Goal: Task Accomplishment & Management: Manage account settings

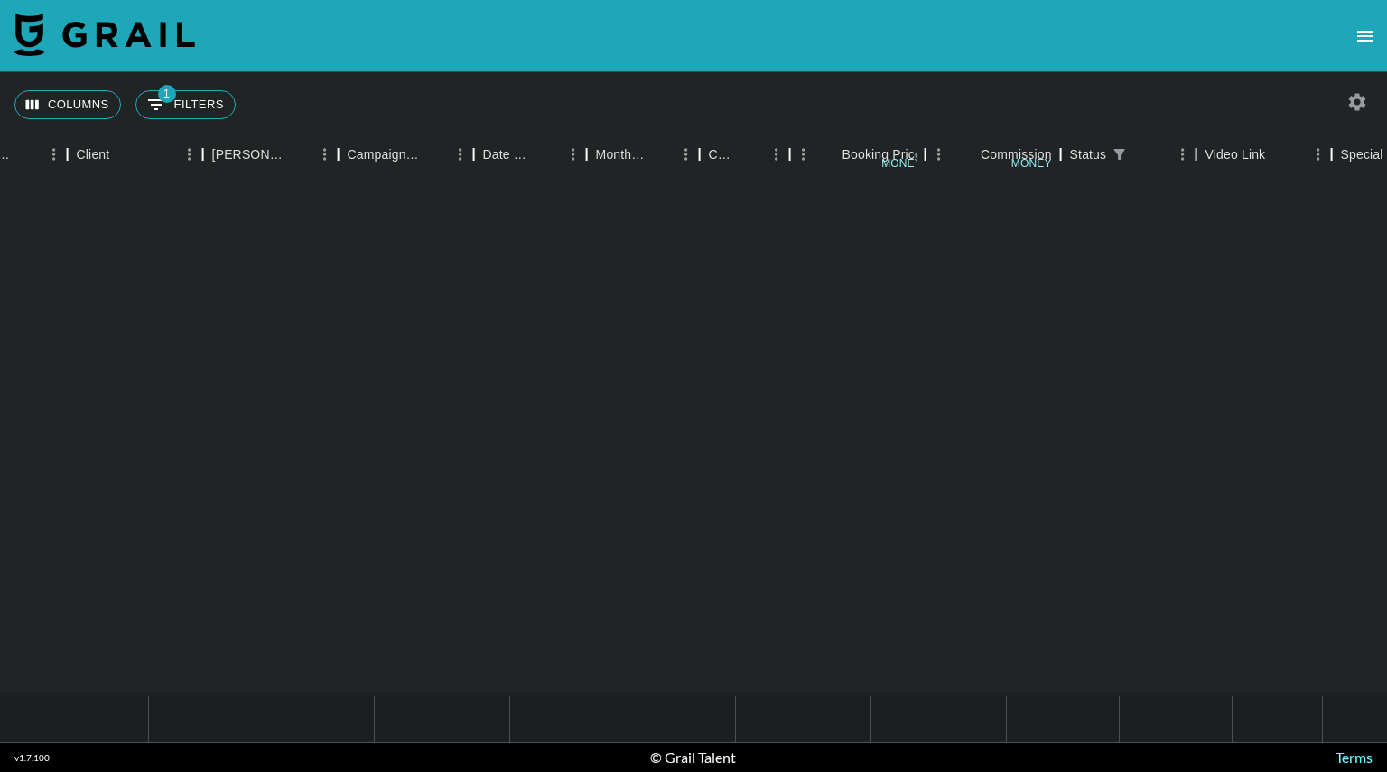
scroll to position [741, 533]
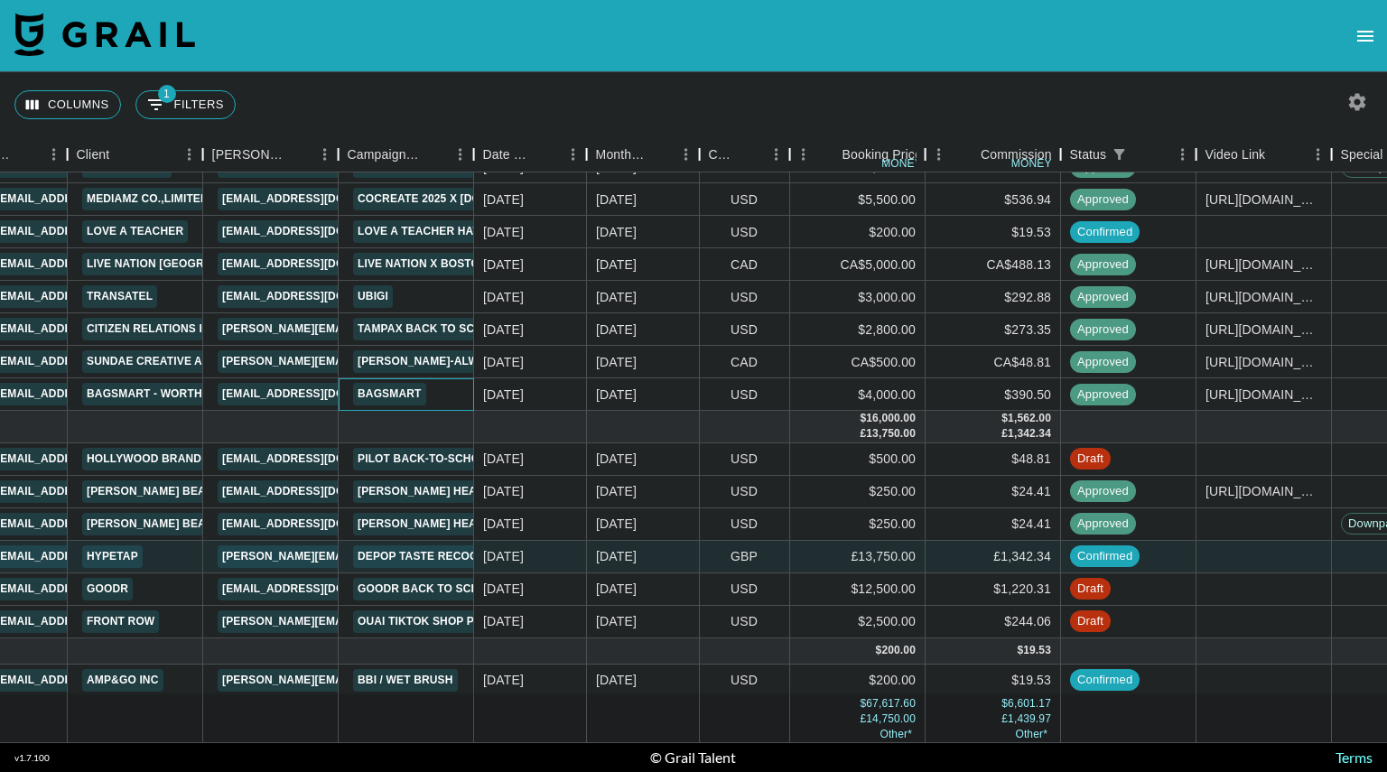
click at [448, 378] on div "Bagsmart" at bounding box center [406, 394] width 135 height 33
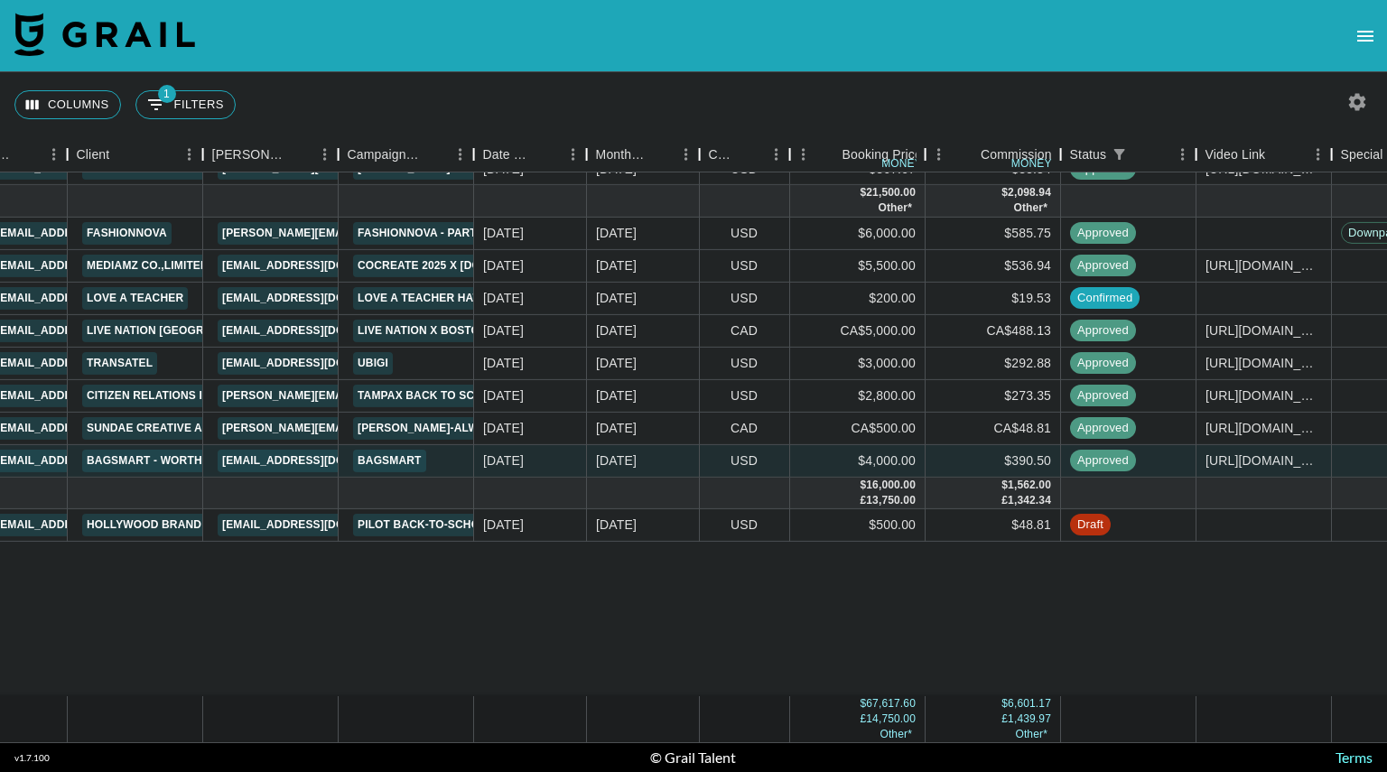
scroll to position [171, 533]
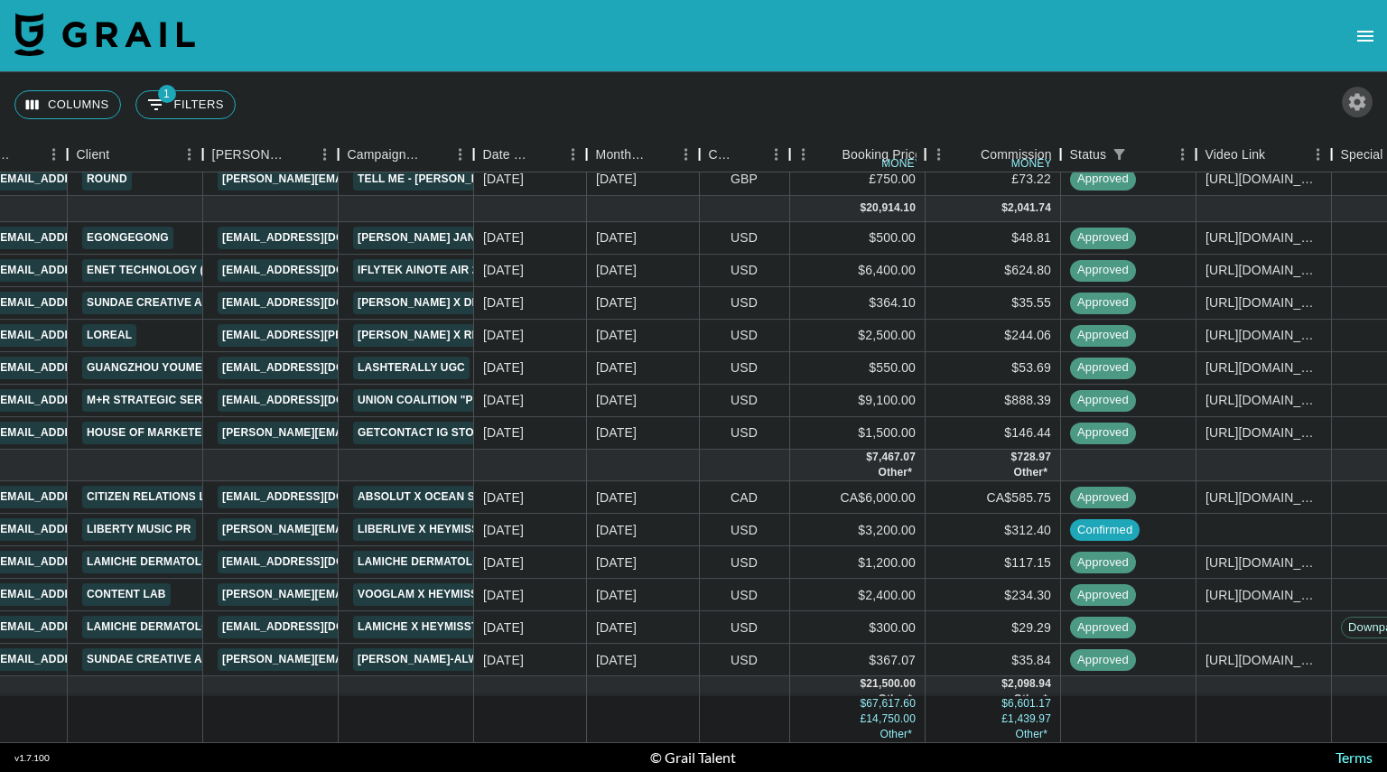
click at [1353, 102] on icon "button" at bounding box center [1357, 101] width 17 height 17
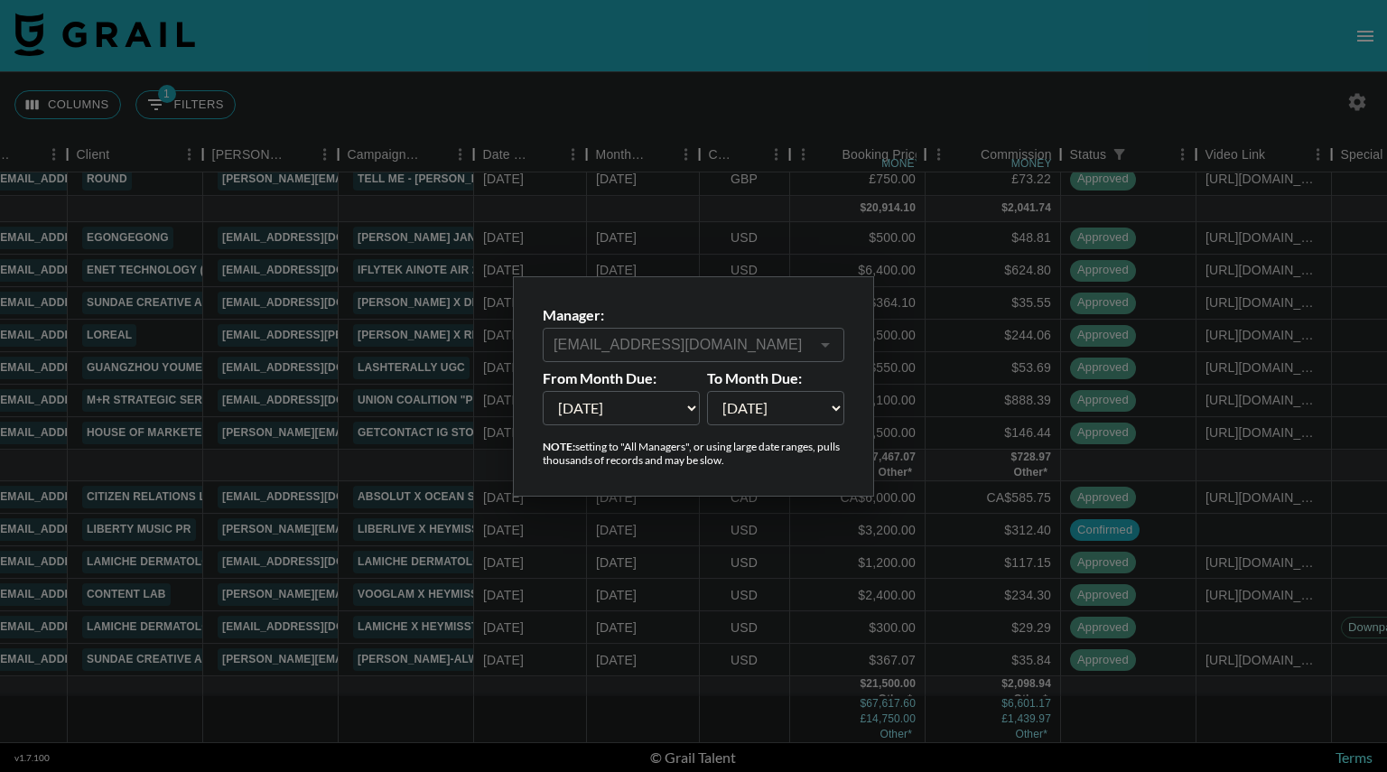
click at [684, 411] on select "[DATE] Aug '[DATE] Jun '[DATE] Apr '[DATE] Feb '[DATE] Dec '[DATE] Oct '[DATE] …" at bounding box center [621, 408] width 157 height 34
select select "[DATE]"
click at [543, 391] on select "[DATE] Aug '[DATE] Jun '[DATE] Apr '[DATE] Feb '[DATE] Dec '[DATE] Oct '[DATE] …" at bounding box center [621, 408] width 157 height 34
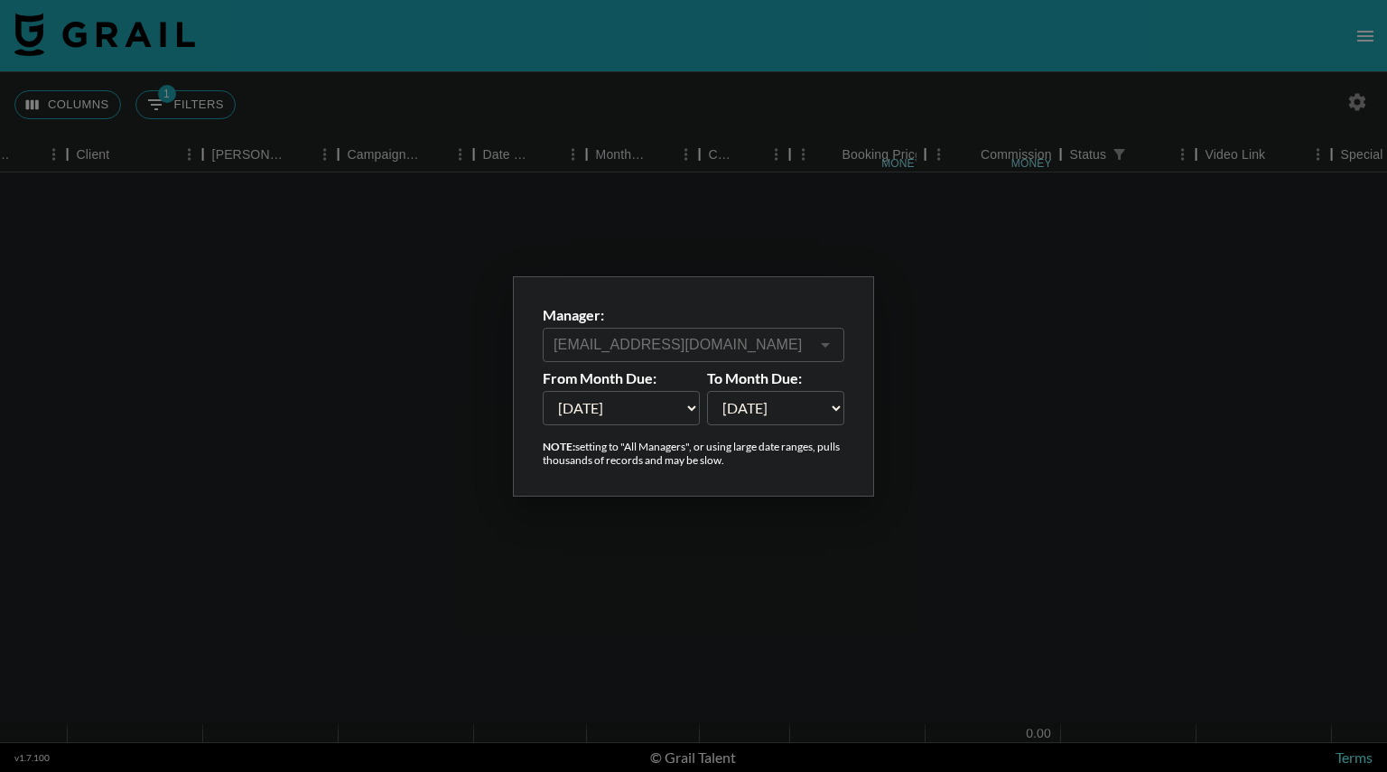
scroll to position [0, 533]
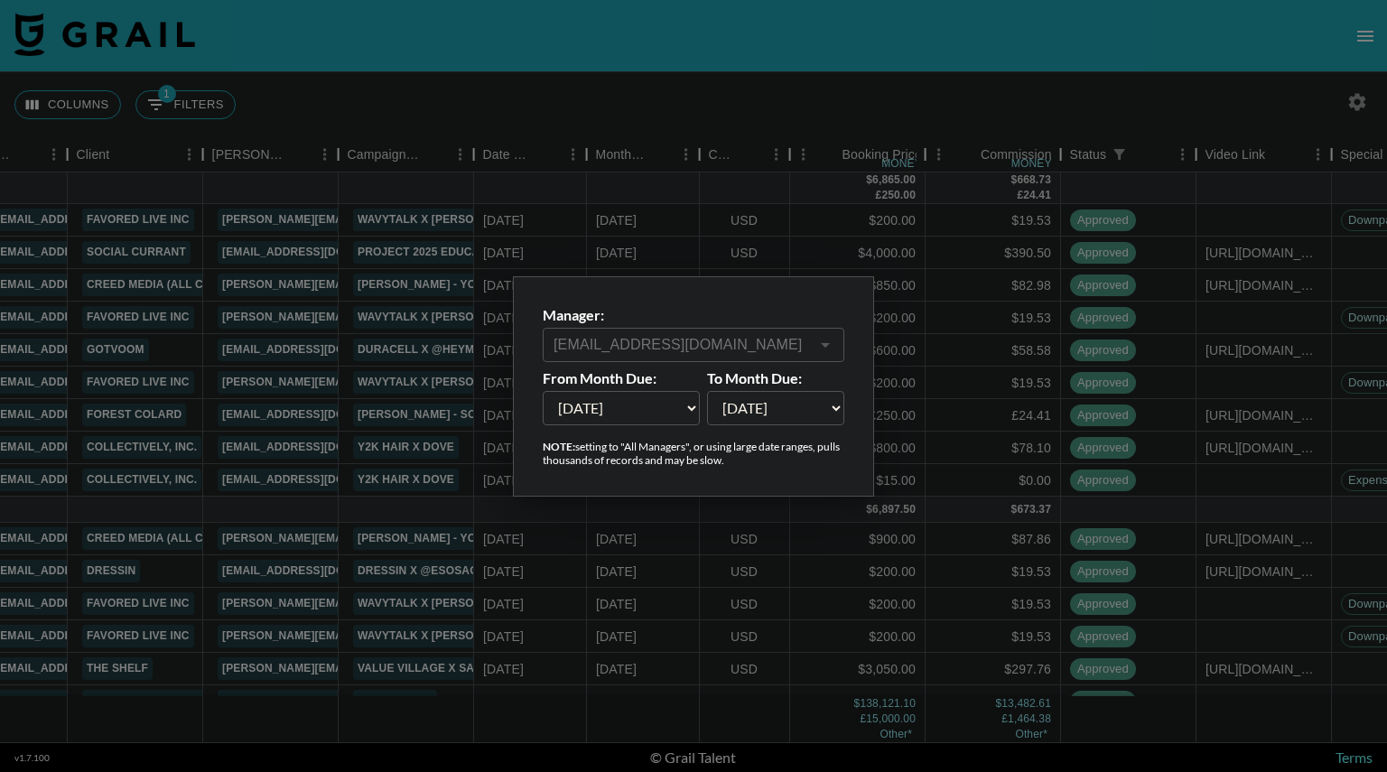
click at [1047, 97] on div at bounding box center [693, 386] width 1387 height 772
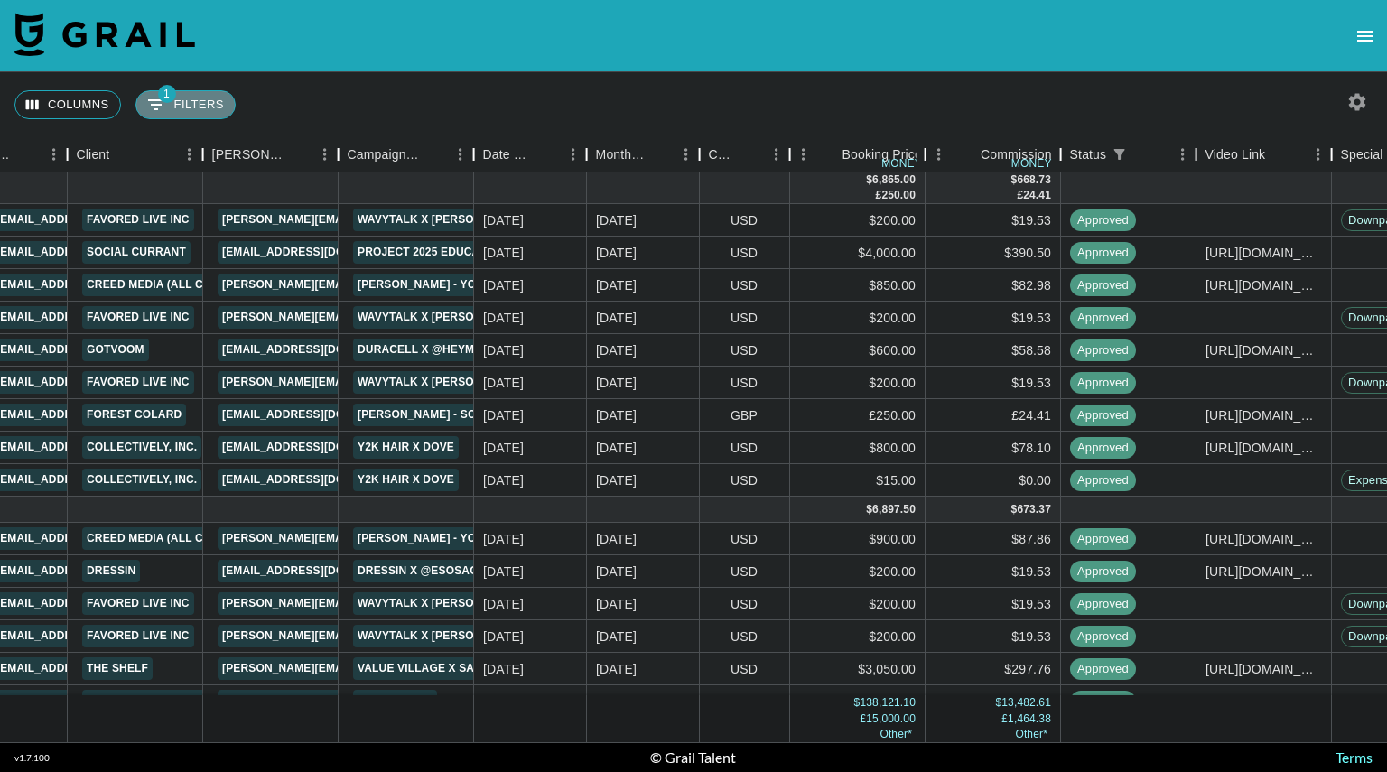
click at [183, 100] on button "1 Filters" at bounding box center [185, 104] width 100 height 29
select select "status"
select select "isNotAnyOf"
select select "managerIds"
select select "isAnyOf"
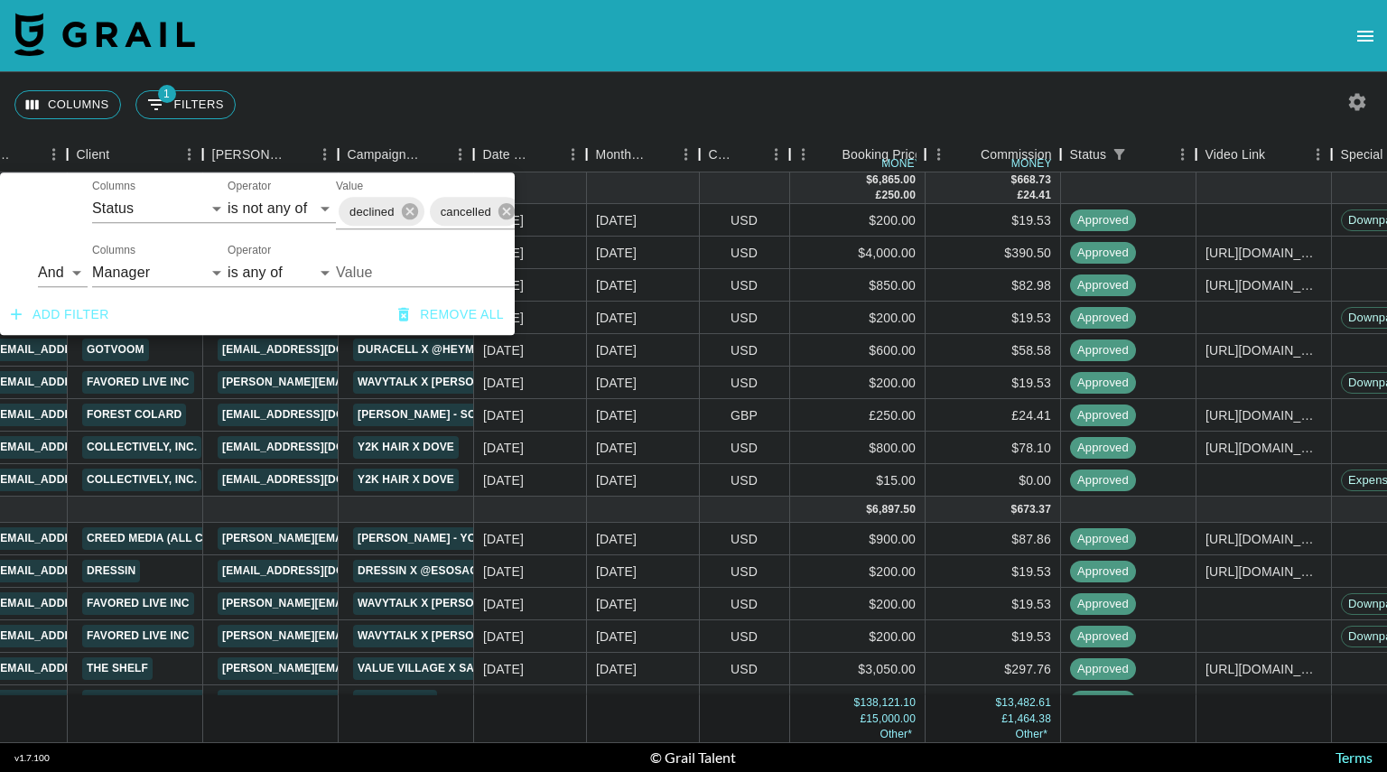
click at [431, 210] on span "cancelled" at bounding box center [466, 211] width 72 height 21
click at [303, 206] on select "is is not is any of is not any of" at bounding box center [264, 208] width 108 height 29
select select "is"
click at [210, 194] on select "is is not is any of is not any of" at bounding box center [264, 208] width 108 height 29
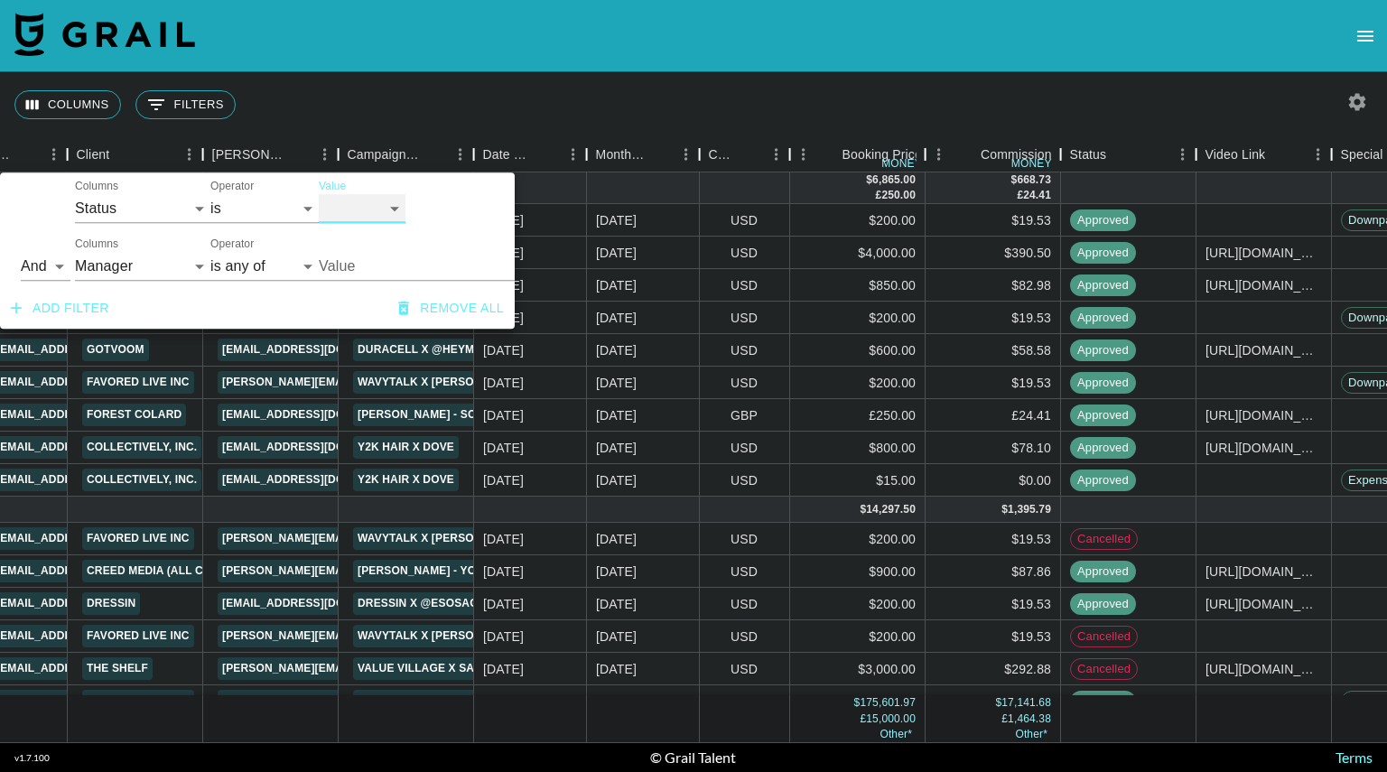
click at [390, 206] on select "confirmed declined draft posted approved cancelled badDebt" at bounding box center [362, 208] width 87 height 29
select select "approved"
click at [319, 194] on select "confirmed declined draft posted approved cancelled badDebt" at bounding box center [362, 208] width 87 height 29
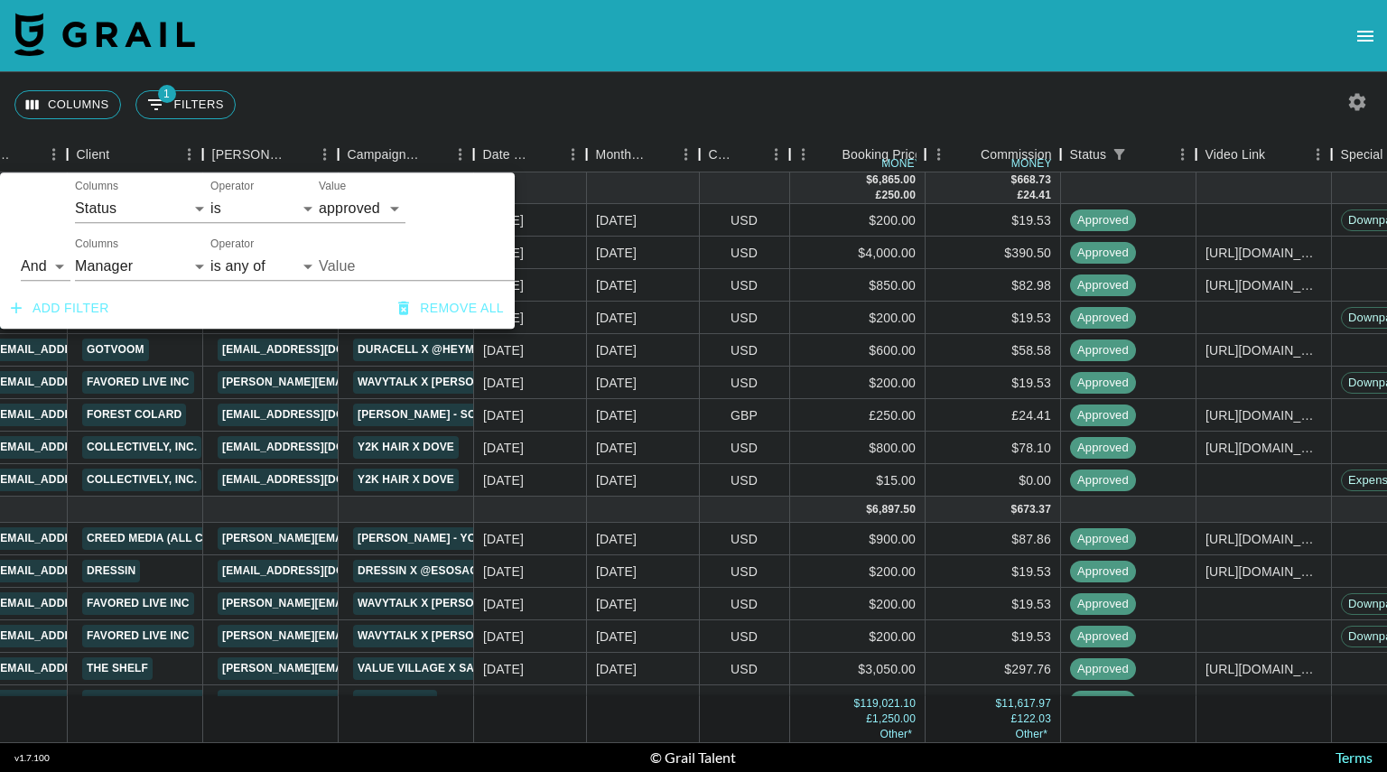
click at [1121, 78] on div "Columns 1 Filters + Booking" at bounding box center [693, 104] width 1387 height 65
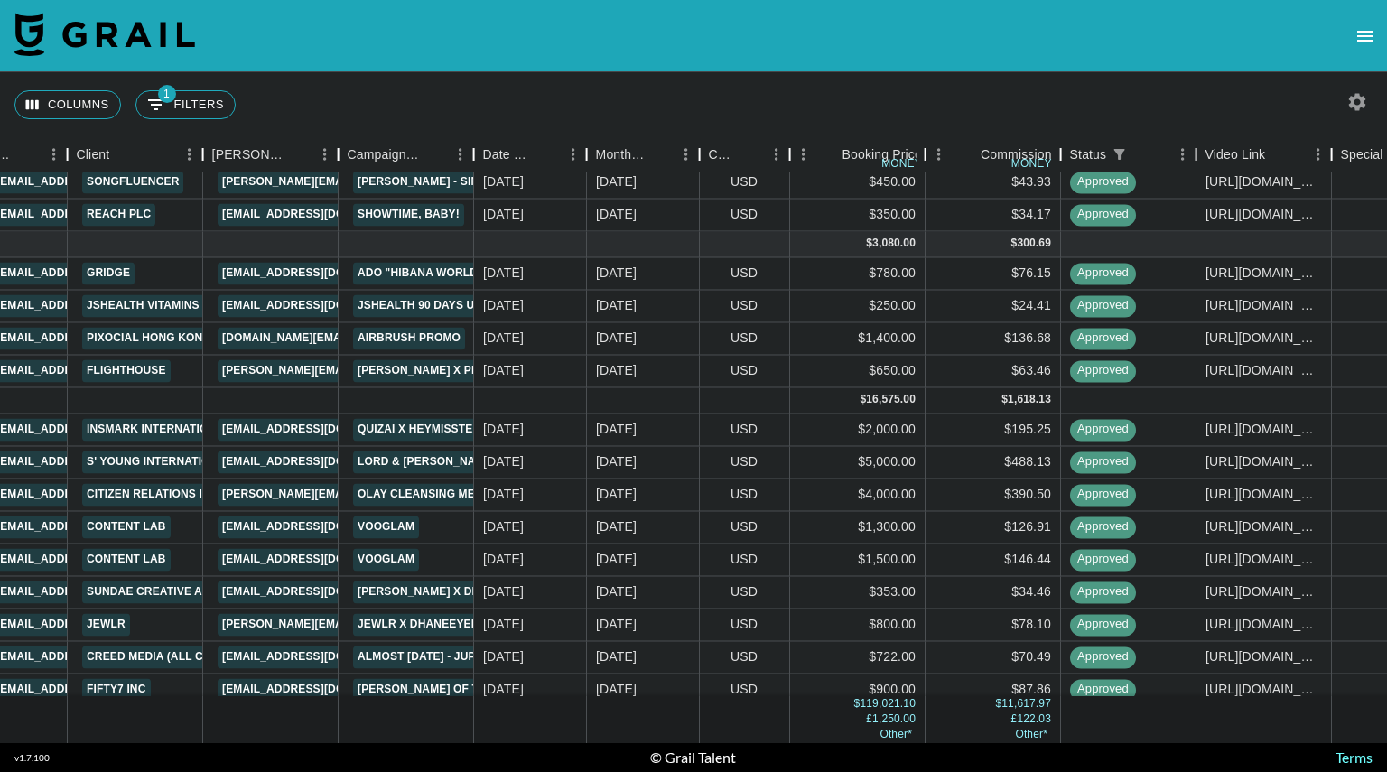
scroll to position [1252, 533]
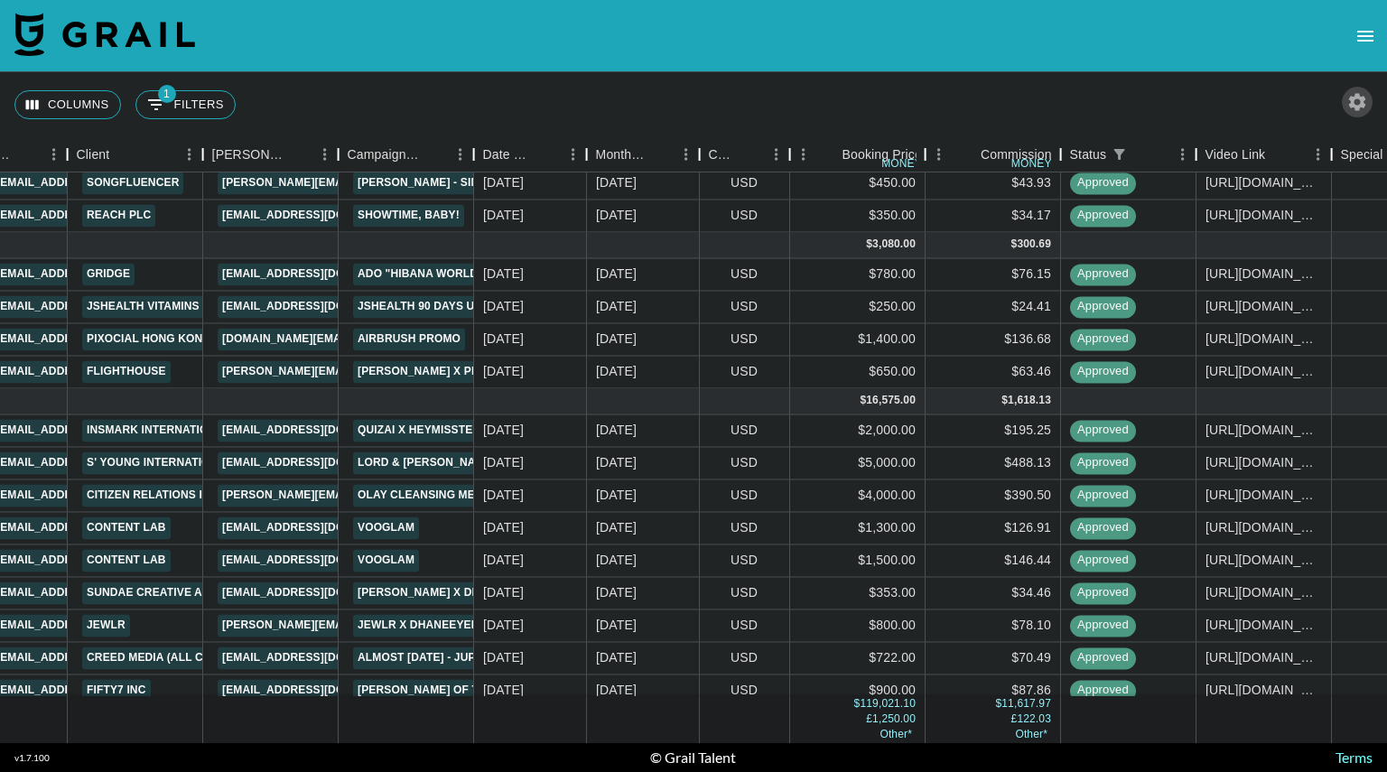
click at [1360, 104] on icon "button" at bounding box center [1357, 101] width 17 height 17
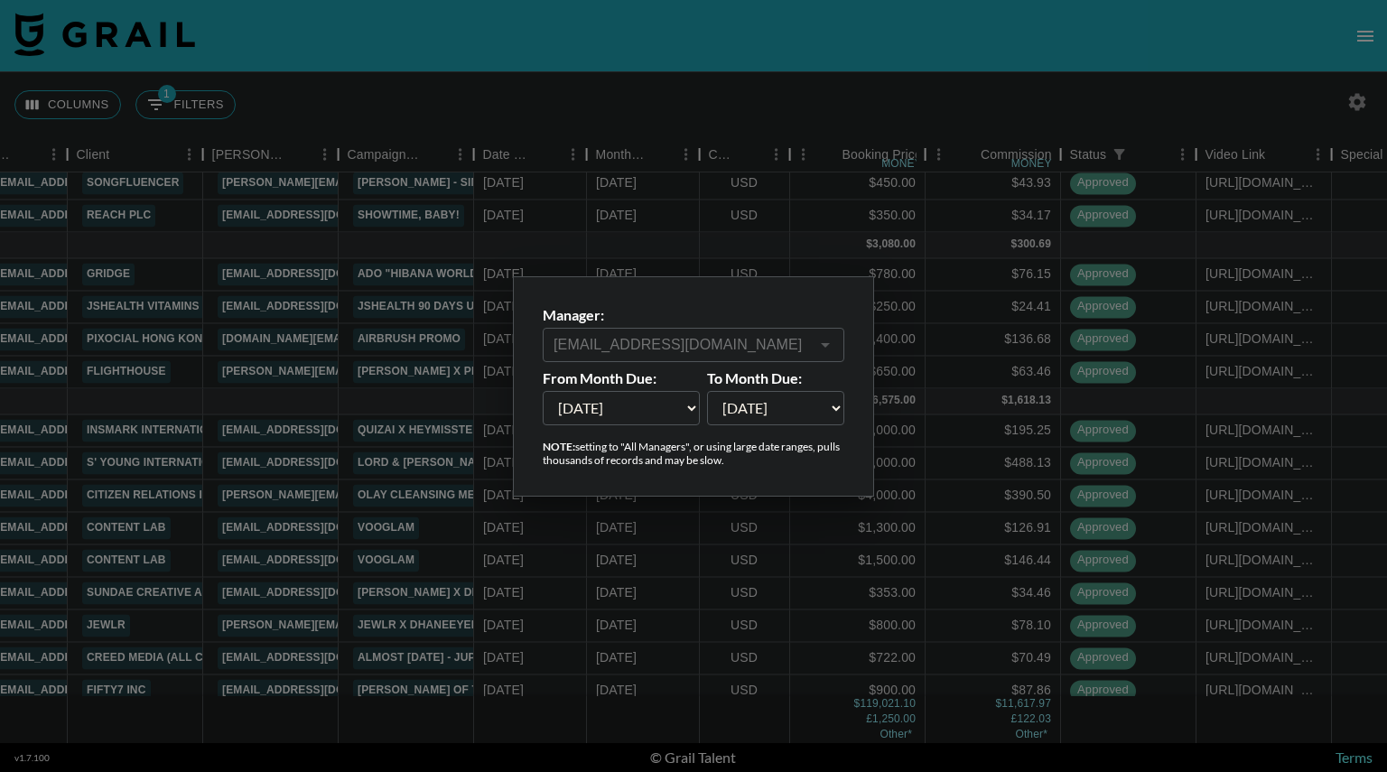
click at [682, 408] on select "[DATE] Aug '[DATE] Jun '[DATE] Apr '[DATE] Feb '[DATE] Dec '[DATE] Oct '[DATE] …" at bounding box center [621, 408] width 157 height 34
select select "[DATE]"
click at [543, 391] on select "[DATE] Aug '[DATE] Jun '[DATE] Apr '[DATE] Feb '[DATE] Dec '[DATE] Oct '[DATE] …" at bounding box center [621, 408] width 157 height 34
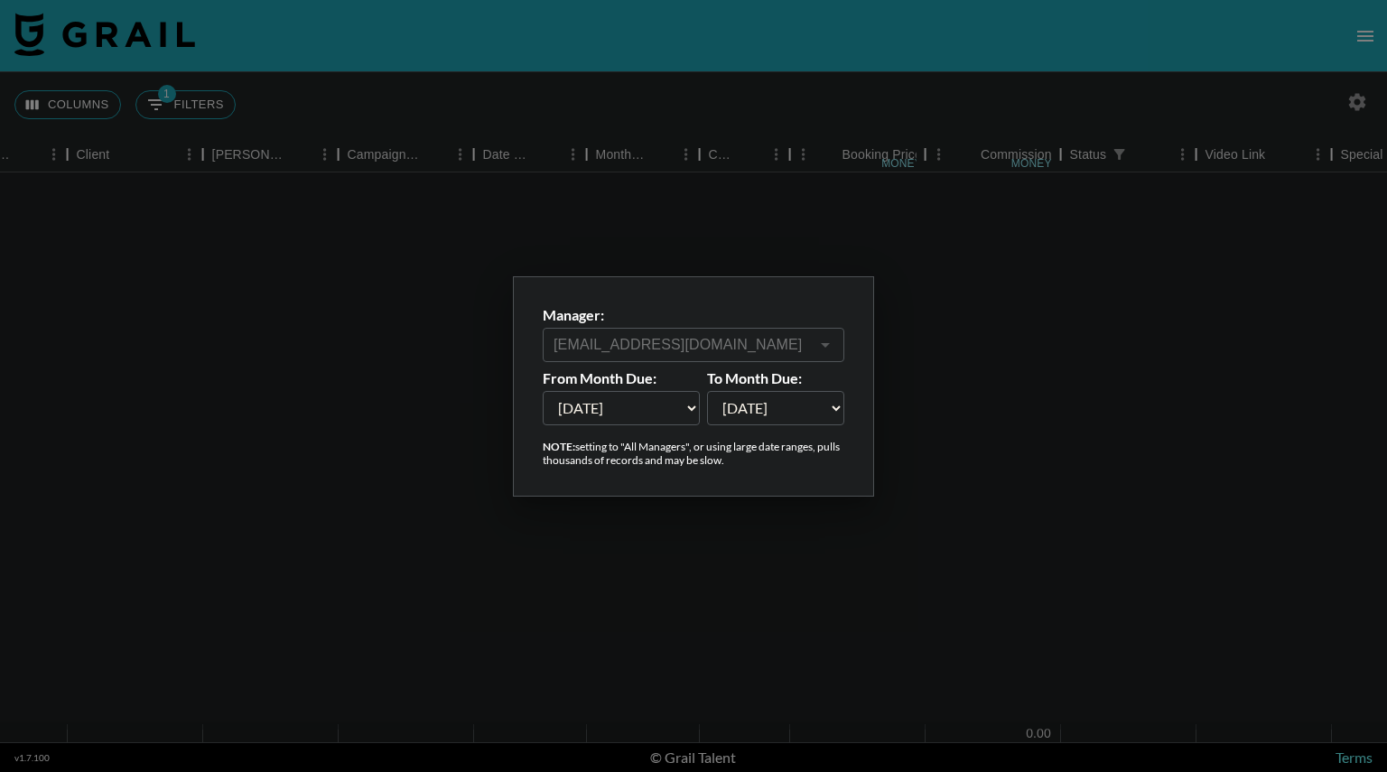
scroll to position [0, 533]
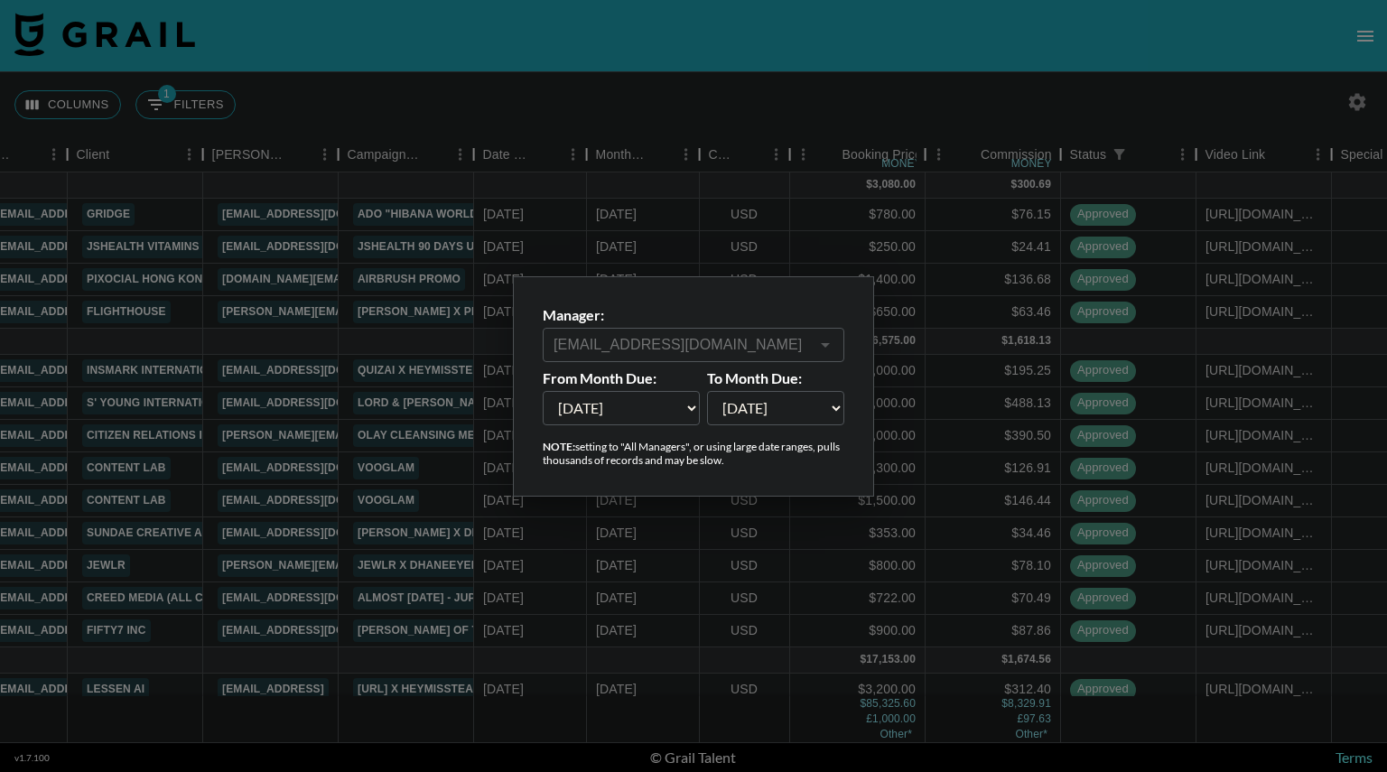
click at [939, 103] on div at bounding box center [693, 386] width 1387 height 772
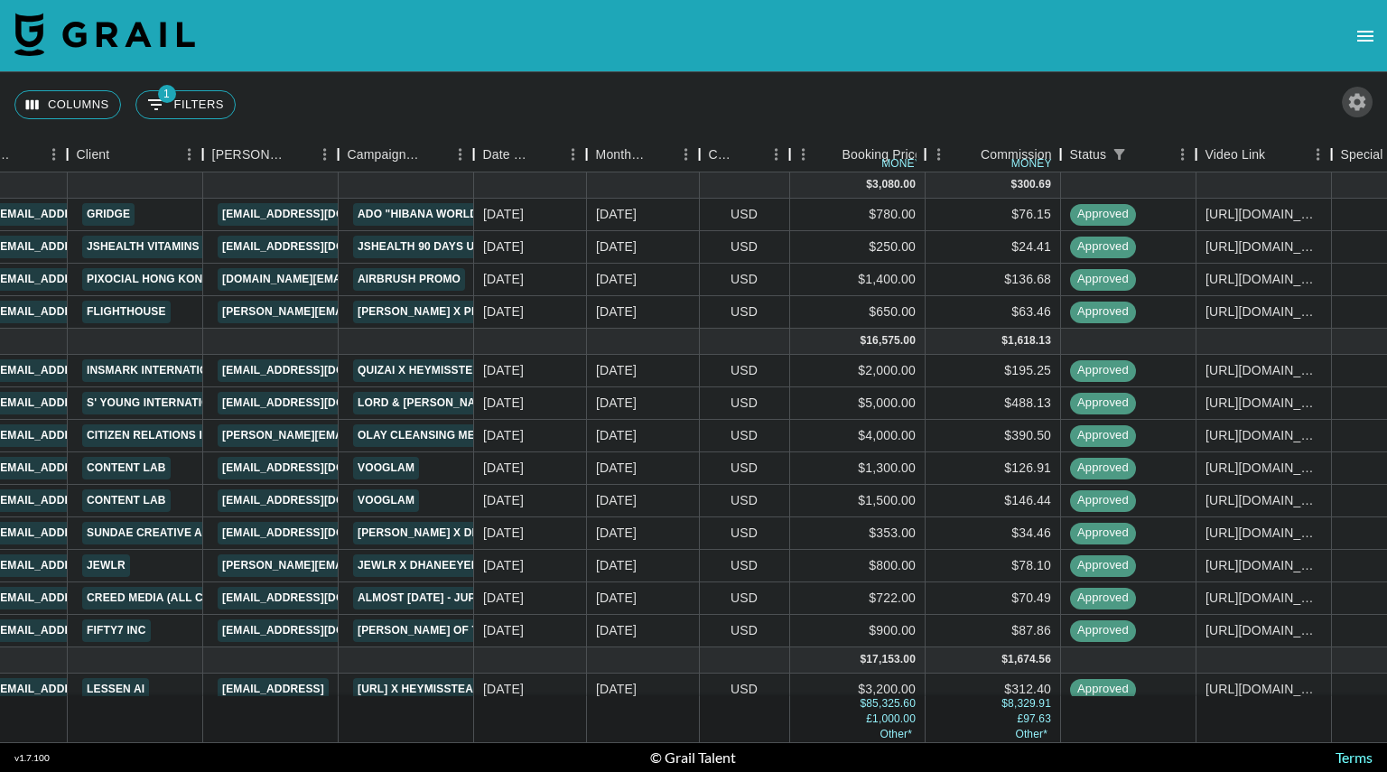
click at [1350, 103] on icon "button" at bounding box center [1357, 102] width 22 height 22
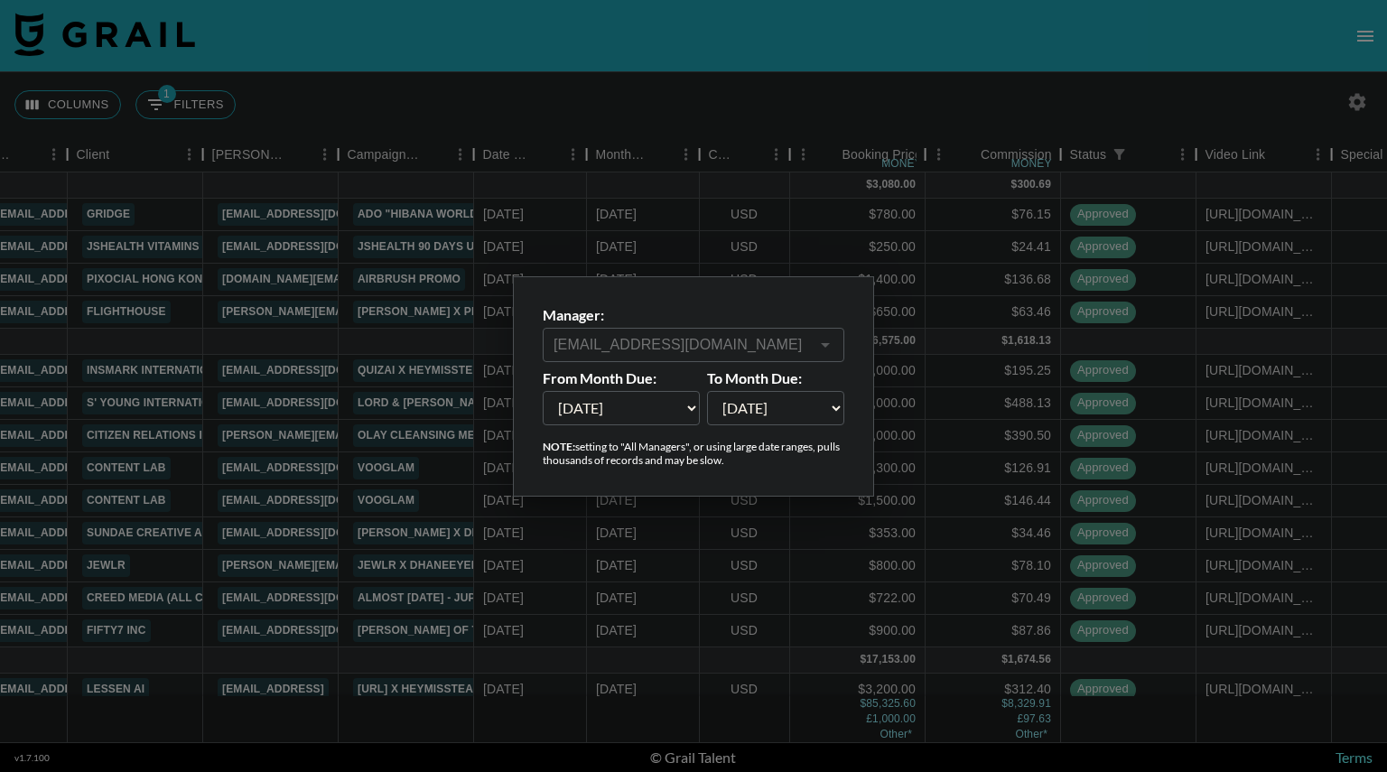
click at [680, 414] on select "[DATE] Aug '[DATE] Jun '[DATE] Apr '[DATE] Feb '[DATE] Dec '[DATE] Oct '[DATE] …" at bounding box center [621, 408] width 157 height 34
select select "[DATE]"
click at [543, 391] on select "[DATE] Aug '[DATE] Jun '[DATE] Apr '[DATE] Feb '[DATE] Dec '[DATE] Oct '[DATE] …" at bounding box center [621, 408] width 157 height 34
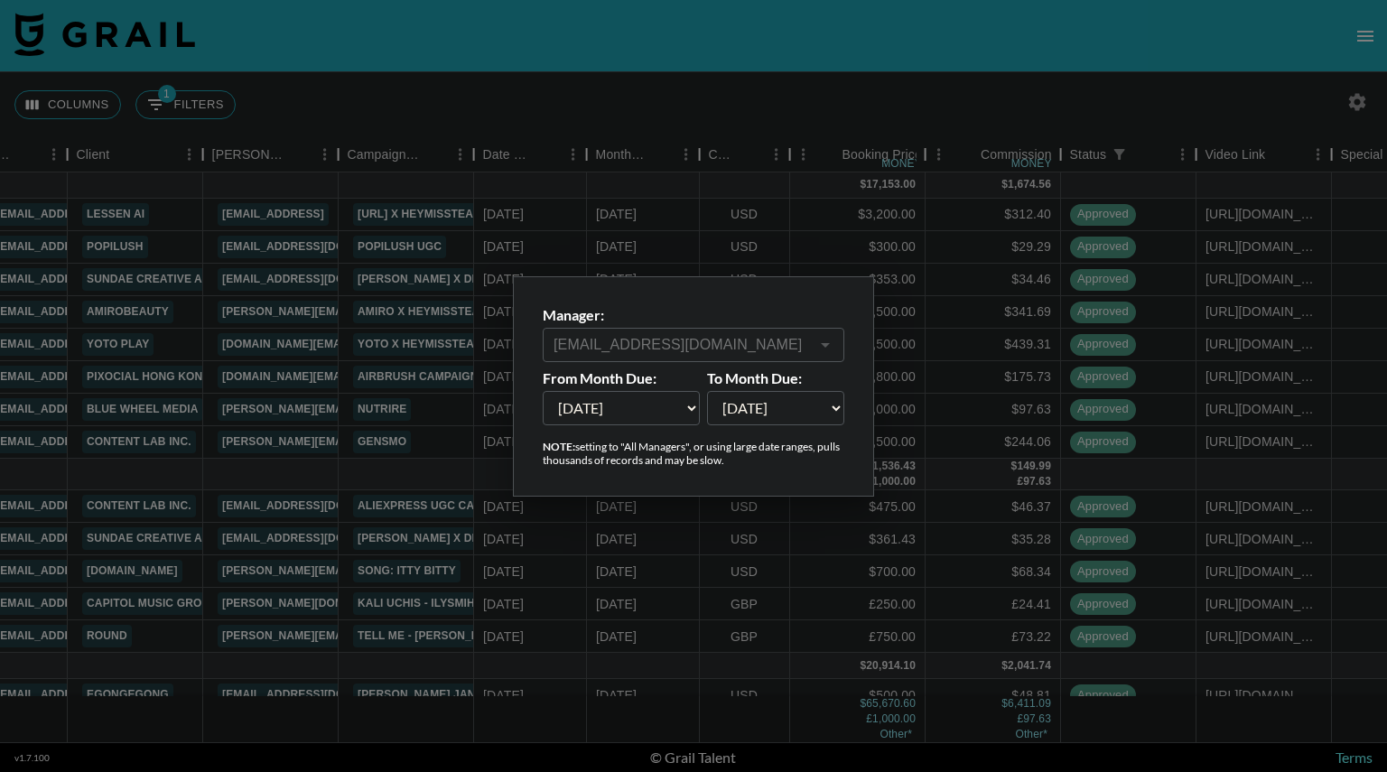
click at [993, 100] on div at bounding box center [693, 386] width 1387 height 772
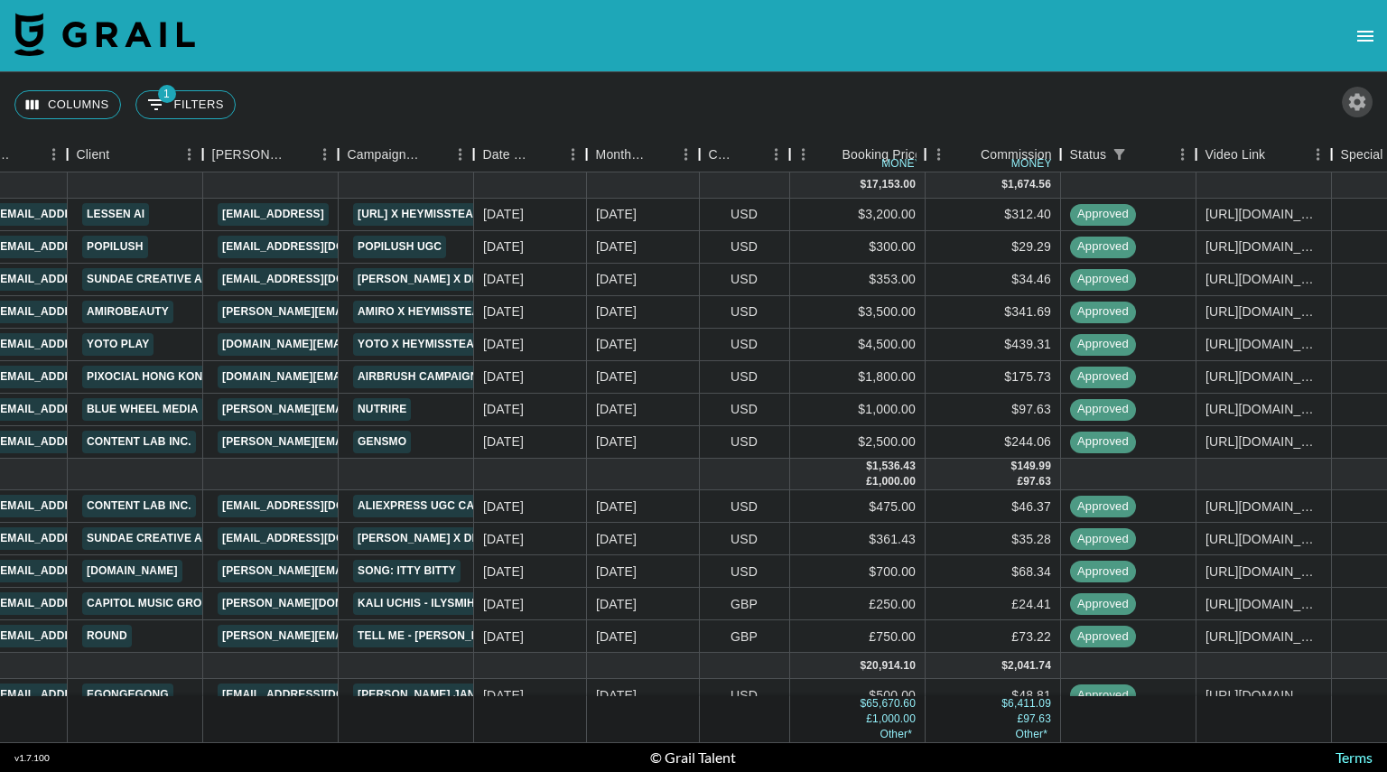
click at [1359, 99] on icon "button" at bounding box center [1357, 101] width 17 height 17
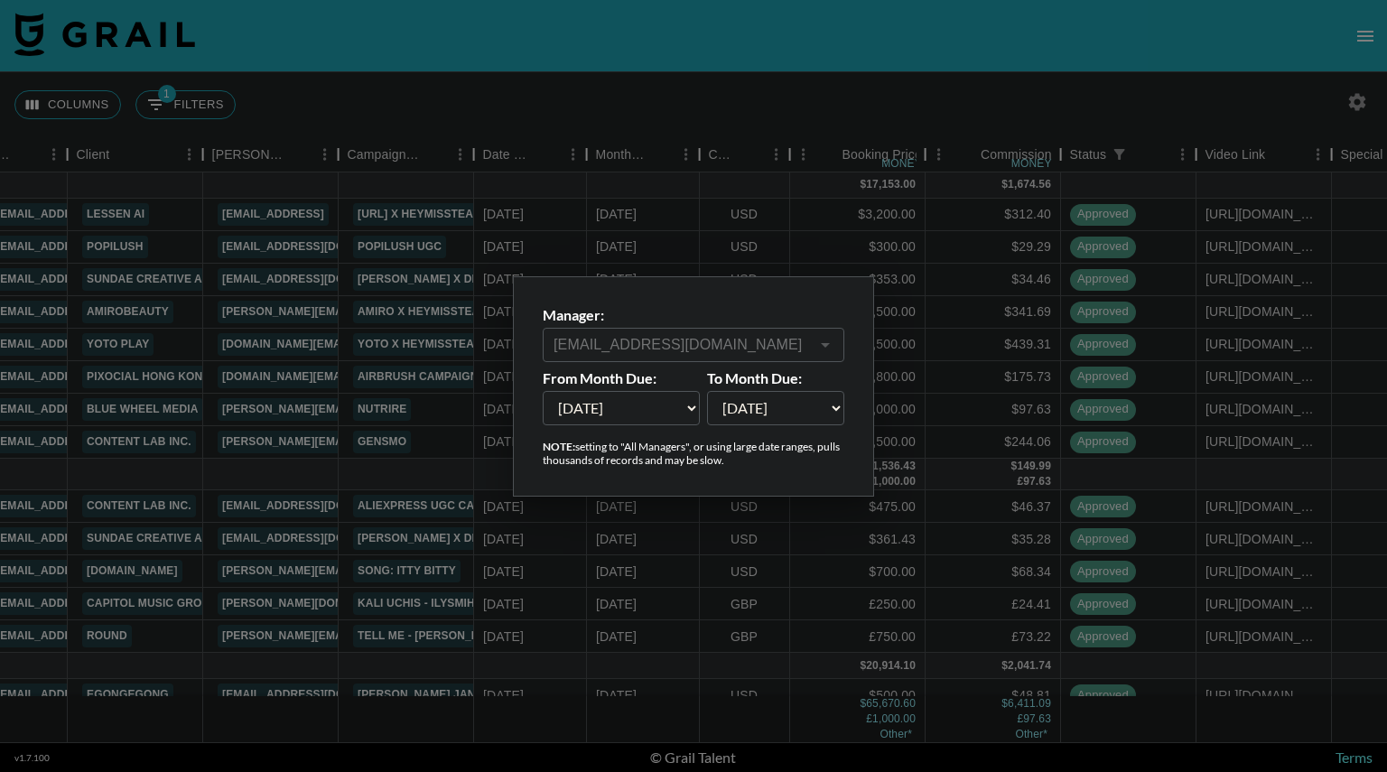
click at [686, 407] on select "[DATE] Aug '[DATE] Jun '[DATE] Apr '[DATE] Feb '[DATE] Dec '[DATE] Oct '[DATE] …" at bounding box center [621, 408] width 157 height 34
select select "[DATE]"
click at [543, 391] on select "[DATE] Aug '[DATE] Jun '[DATE] Apr '[DATE] Feb '[DATE] Dec '[DATE] Oct '[DATE] …" at bounding box center [621, 408] width 157 height 34
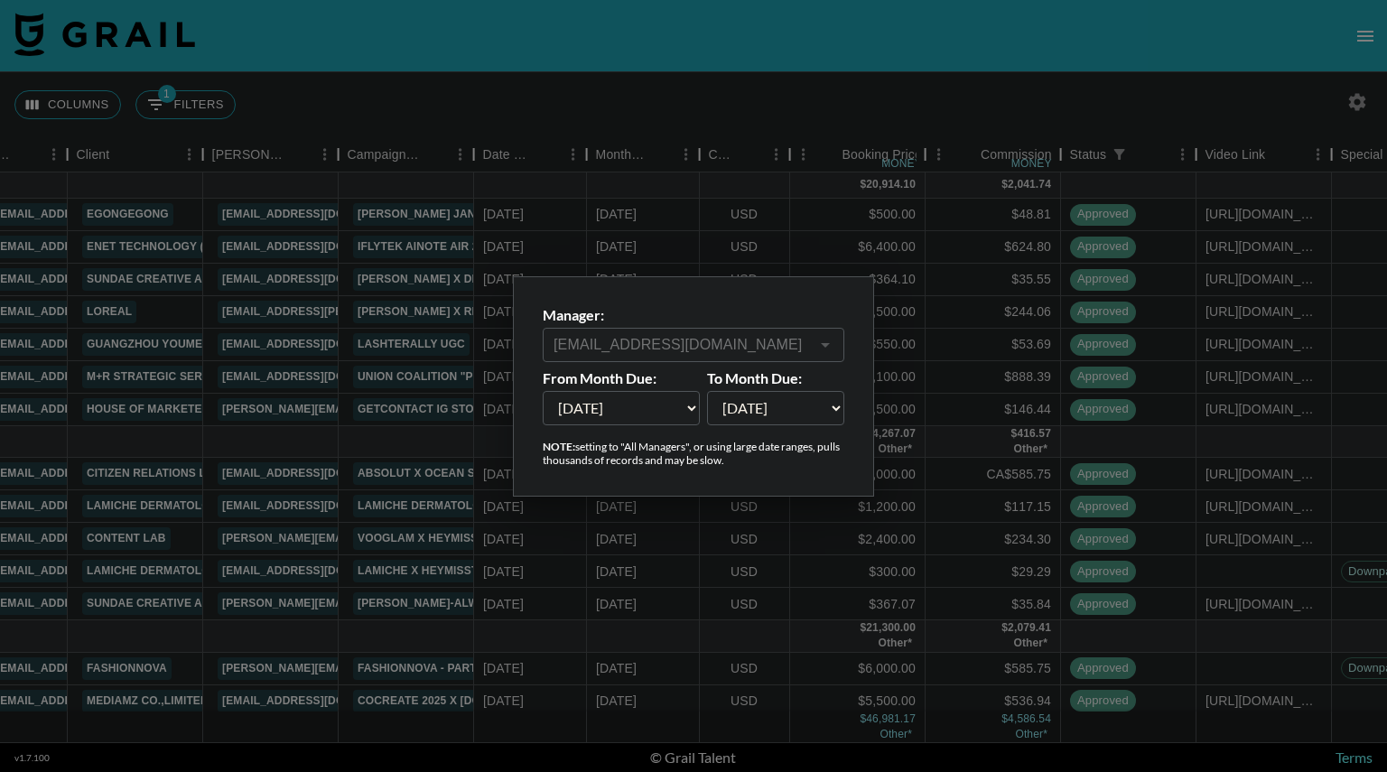
click at [1057, 86] on div at bounding box center [693, 386] width 1387 height 772
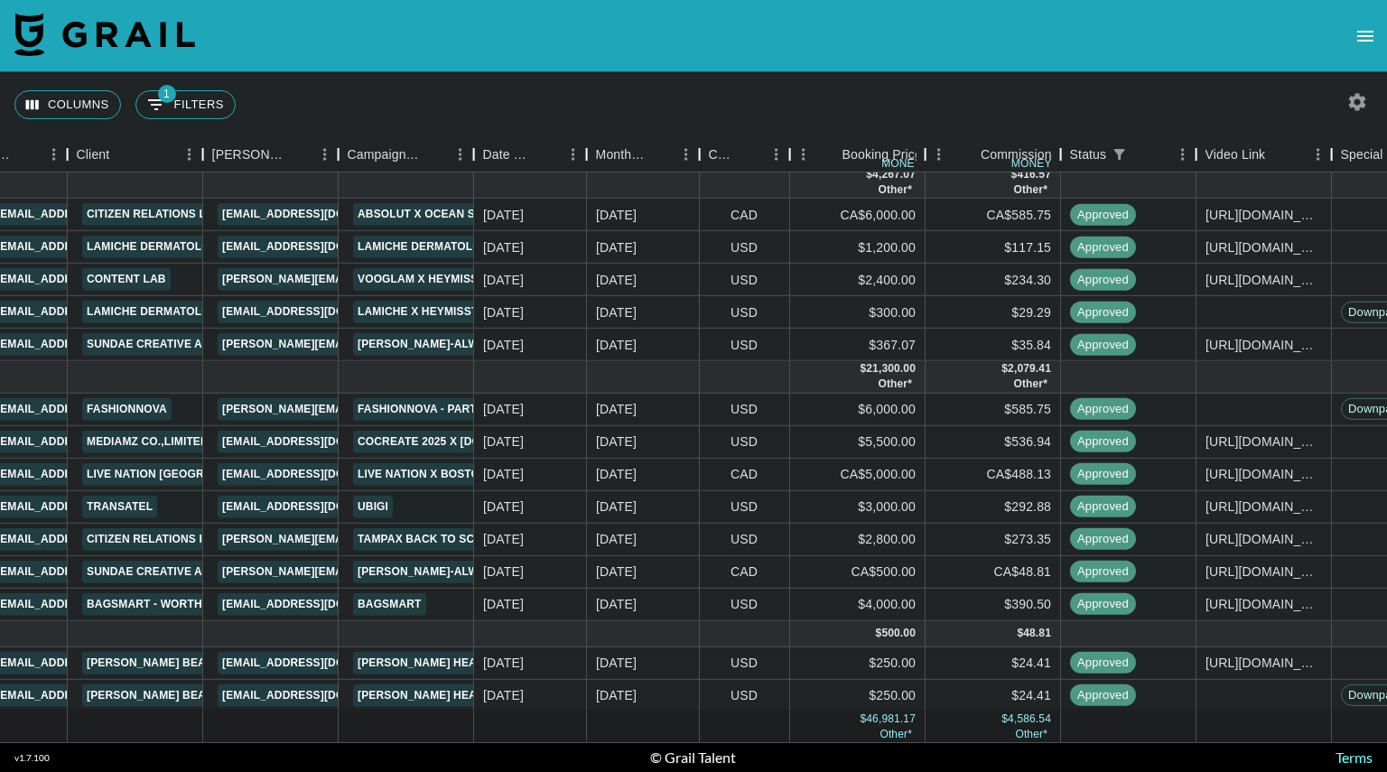
scroll to position [272, 533]
click at [1353, 103] on icon "button" at bounding box center [1357, 101] width 17 height 17
select select "[DATE]"
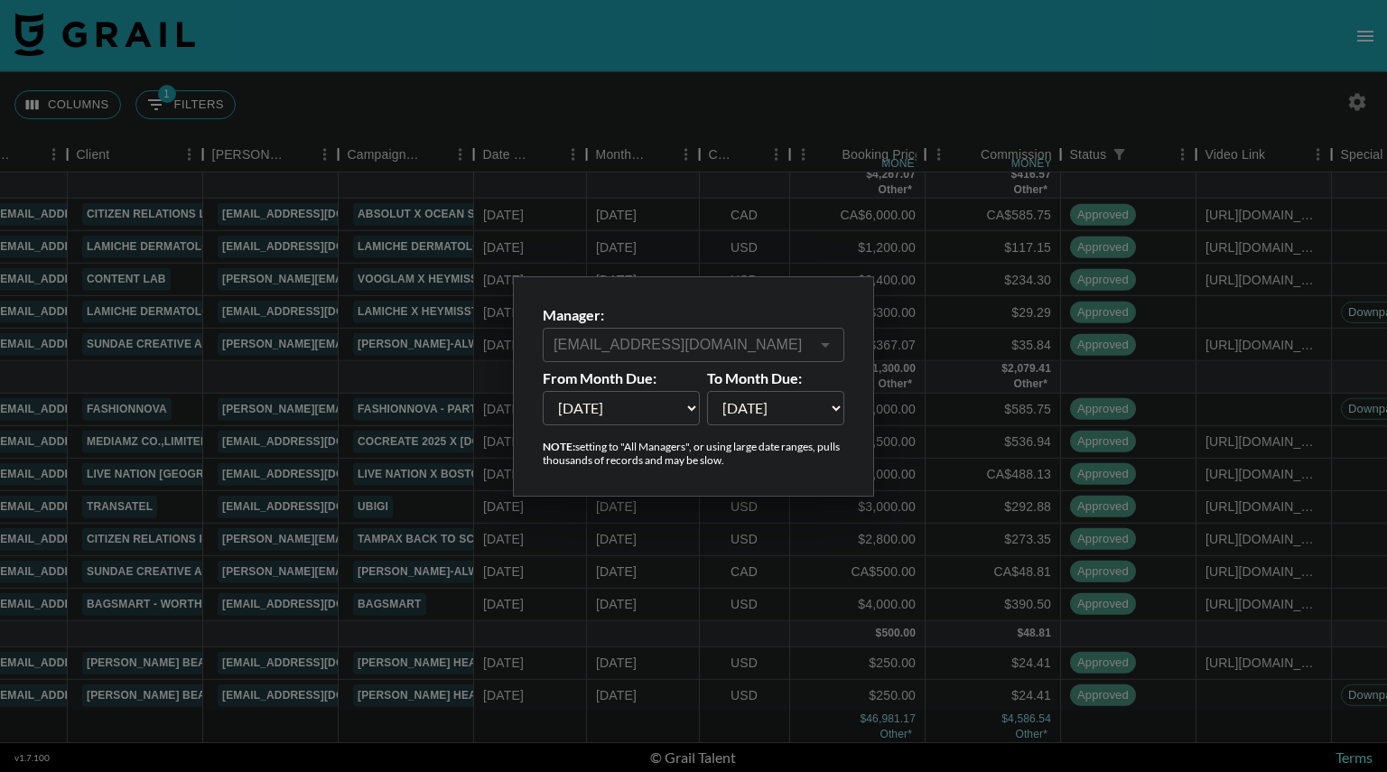
click at [690, 407] on select "[DATE] Aug '[DATE] Jun '[DATE] Apr '[DATE] Feb '[DATE] Dec '[DATE] Oct '[DATE] …" at bounding box center [621, 408] width 157 height 34
click at [811, 78] on div at bounding box center [693, 386] width 1387 height 772
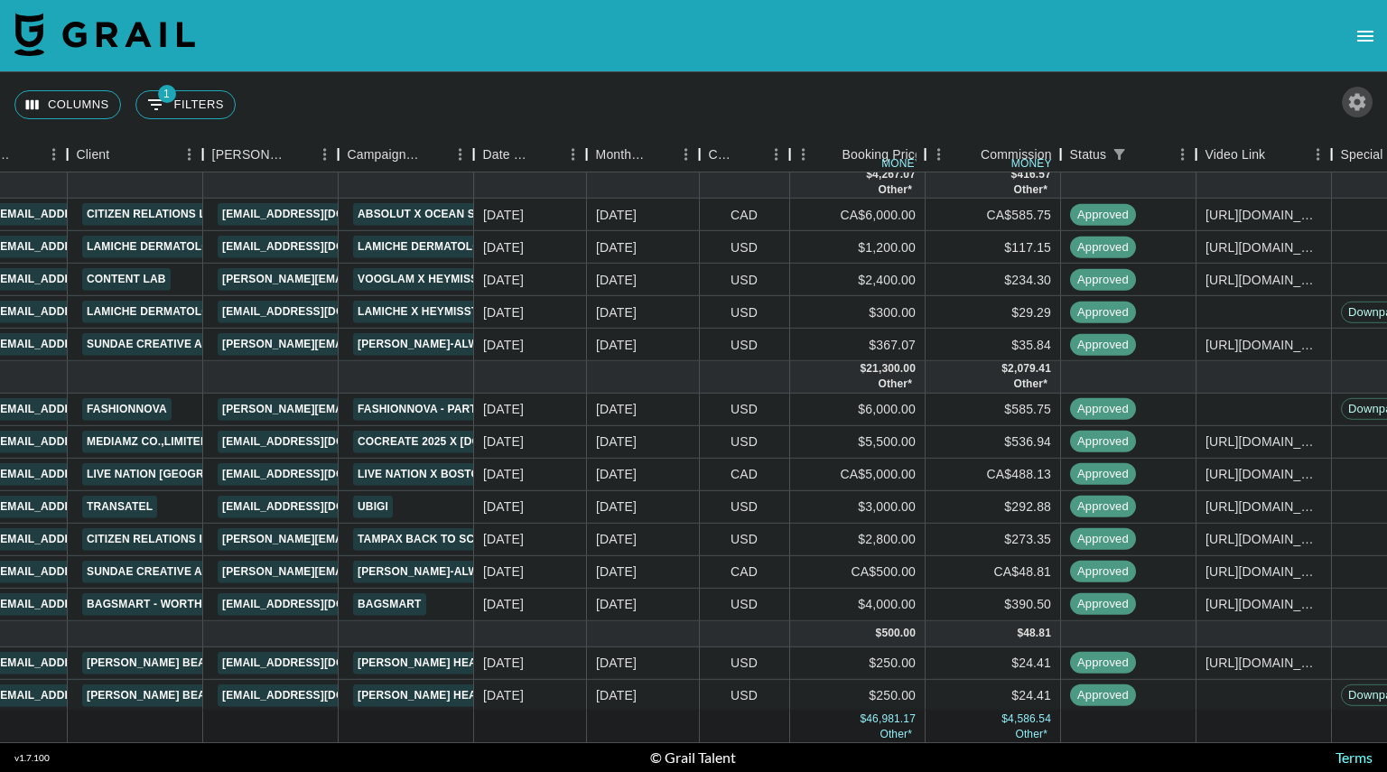
click at [1351, 115] on button "button" at bounding box center [1357, 102] width 31 height 31
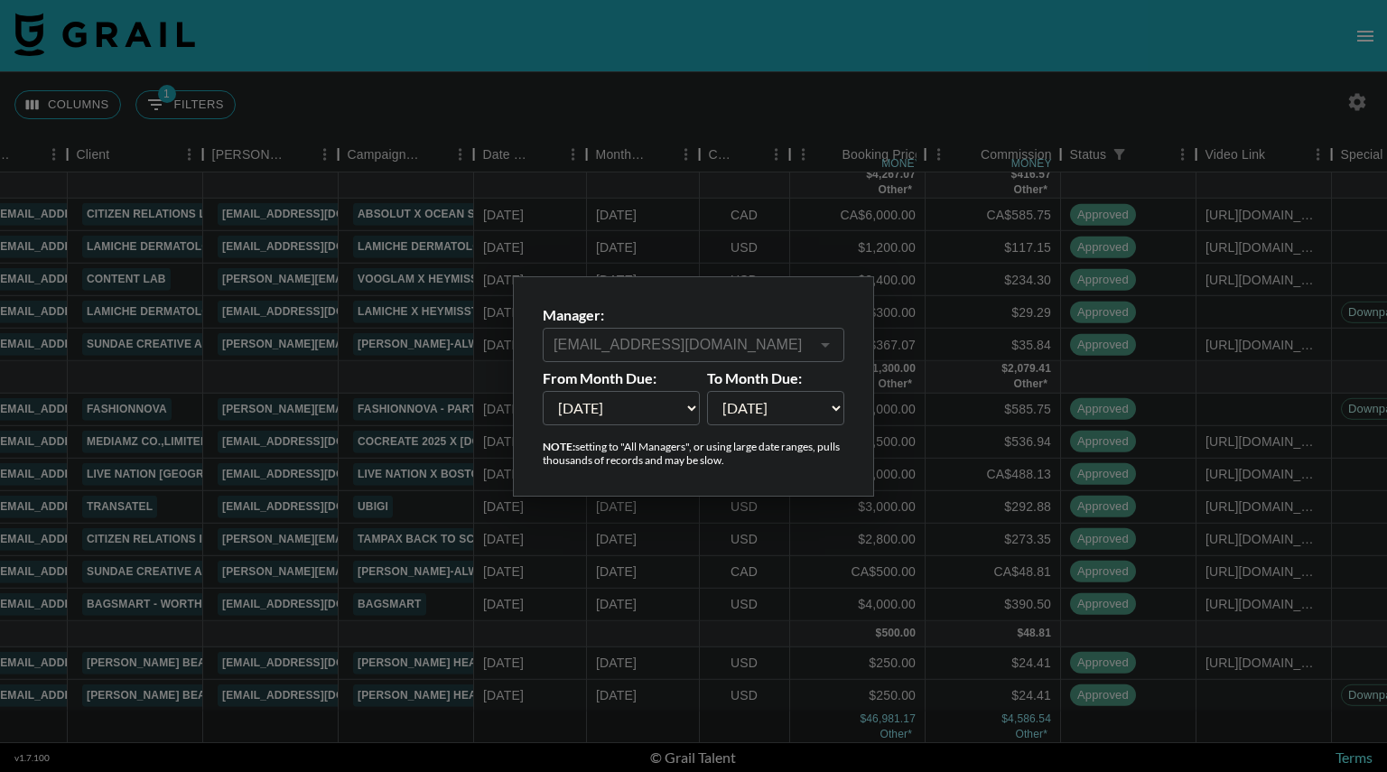
click at [681, 411] on select "[DATE] Aug '[DATE] Jun '[DATE] Apr '[DATE] Feb '[DATE] Dec '[DATE] Oct '[DATE] …" at bounding box center [621, 408] width 157 height 34
click at [543, 391] on select "[DATE] Aug '[DATE] Jun '[DATE] Apr '[DATE] Feb '[DATE] Dec '[DATE] Oct '[DATE] …" at bounding box center [621, 408] width 157 height 34
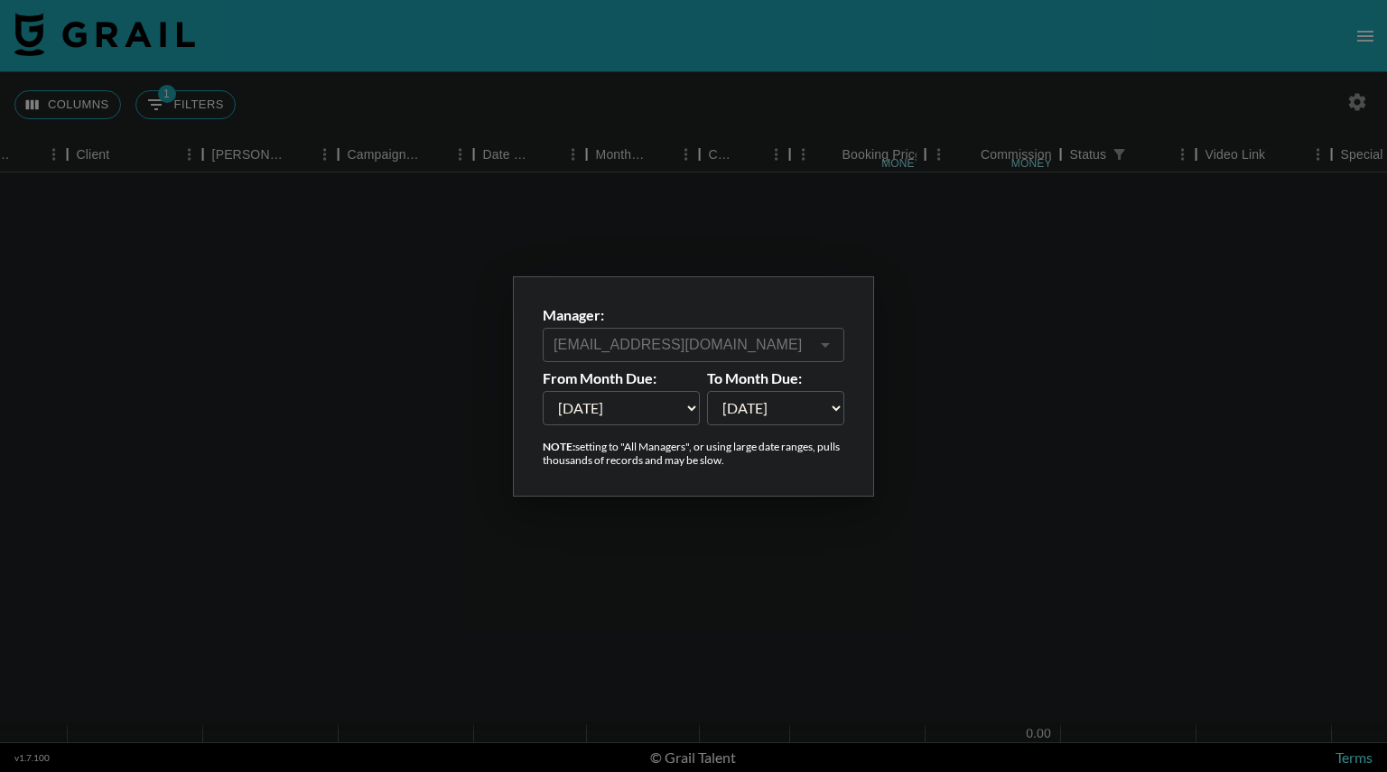
scroll to position [0, 533]
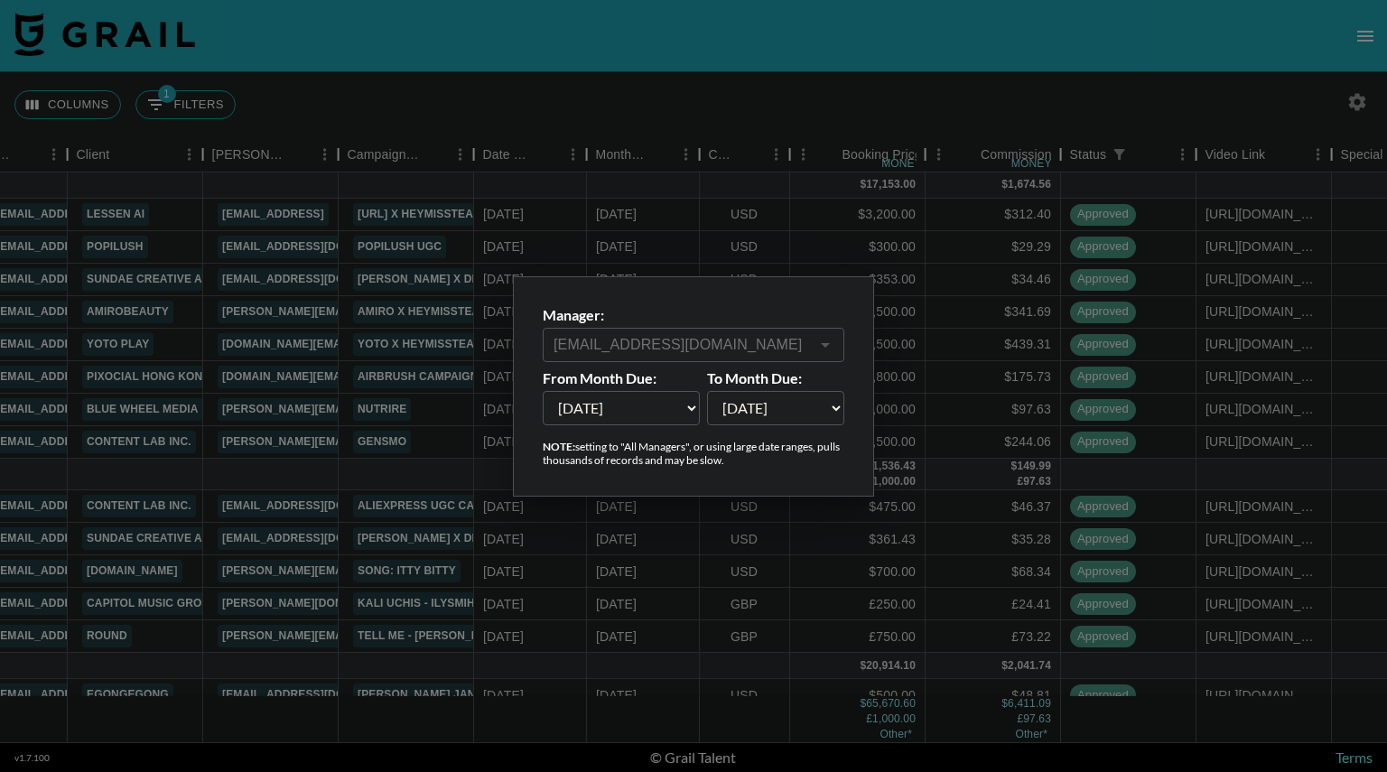
click at [685, 409] on select "[DATE] Aug '[DATE] Jun '[DATE] Apr '[DATE] Feb '[DATE] Dec '[DATE] Oct '[DATE] …" at bounding box center [621, 408] width 157 height 34
select select "[DATE]"
click at [543, 391] on select "[DATE] Aug '[DATE] Jun '[DATE] Apr '[DATE] Feb '[DATE] Dec '[DATE] Oct '[DATE] …" at bounding box center [621, 408] width 157 height 34
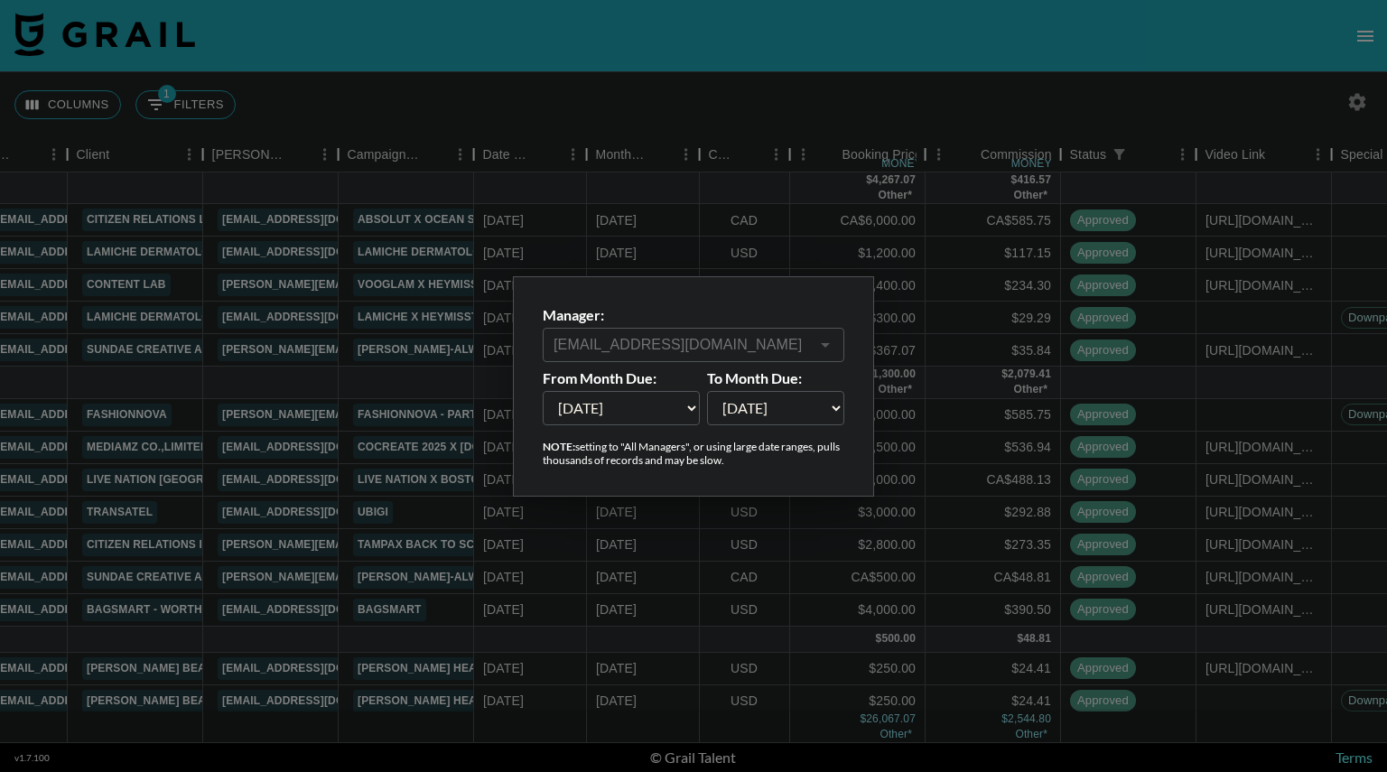
click at [878, 111] on div at bounding box center [693, 386] width 1387 height 772
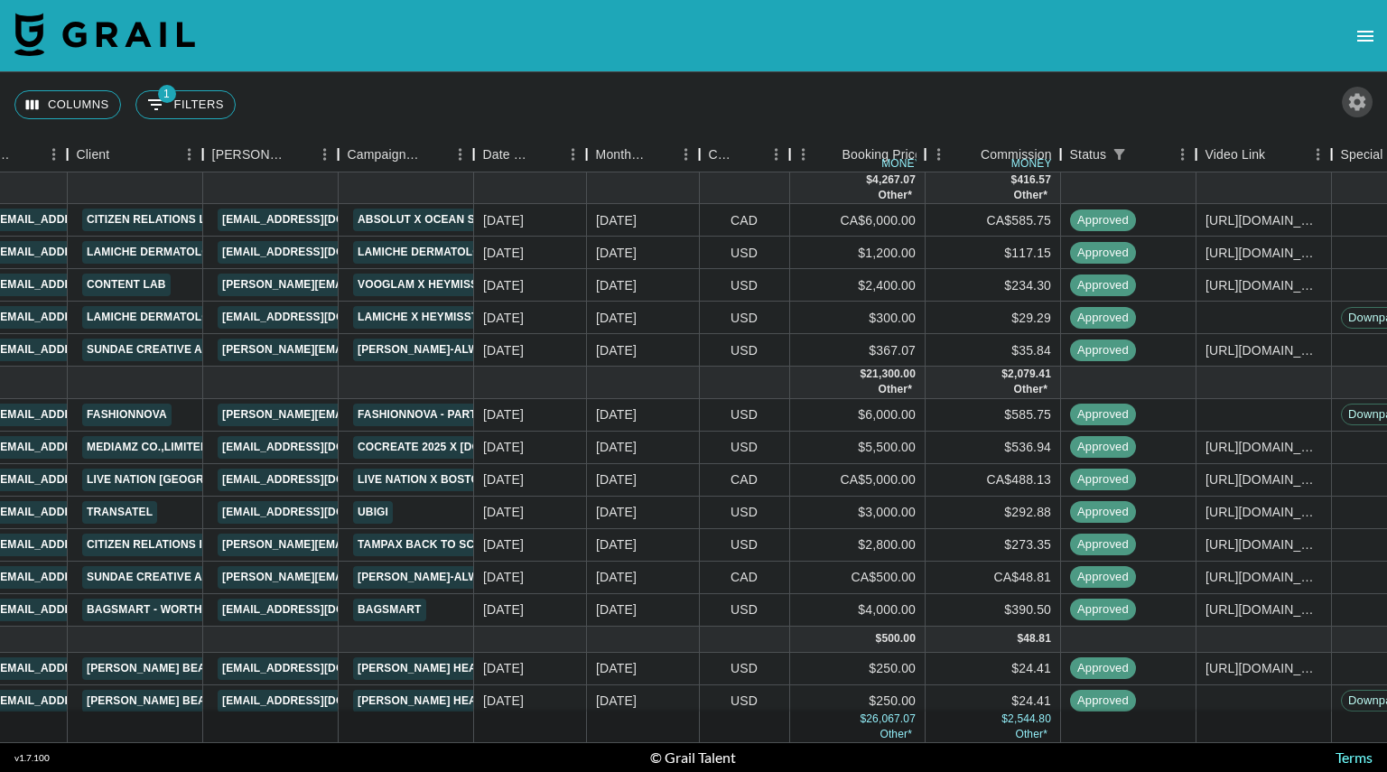
click at [1363, 107] on icon "button" at bounding box center [1357, 102] width 22 height 22
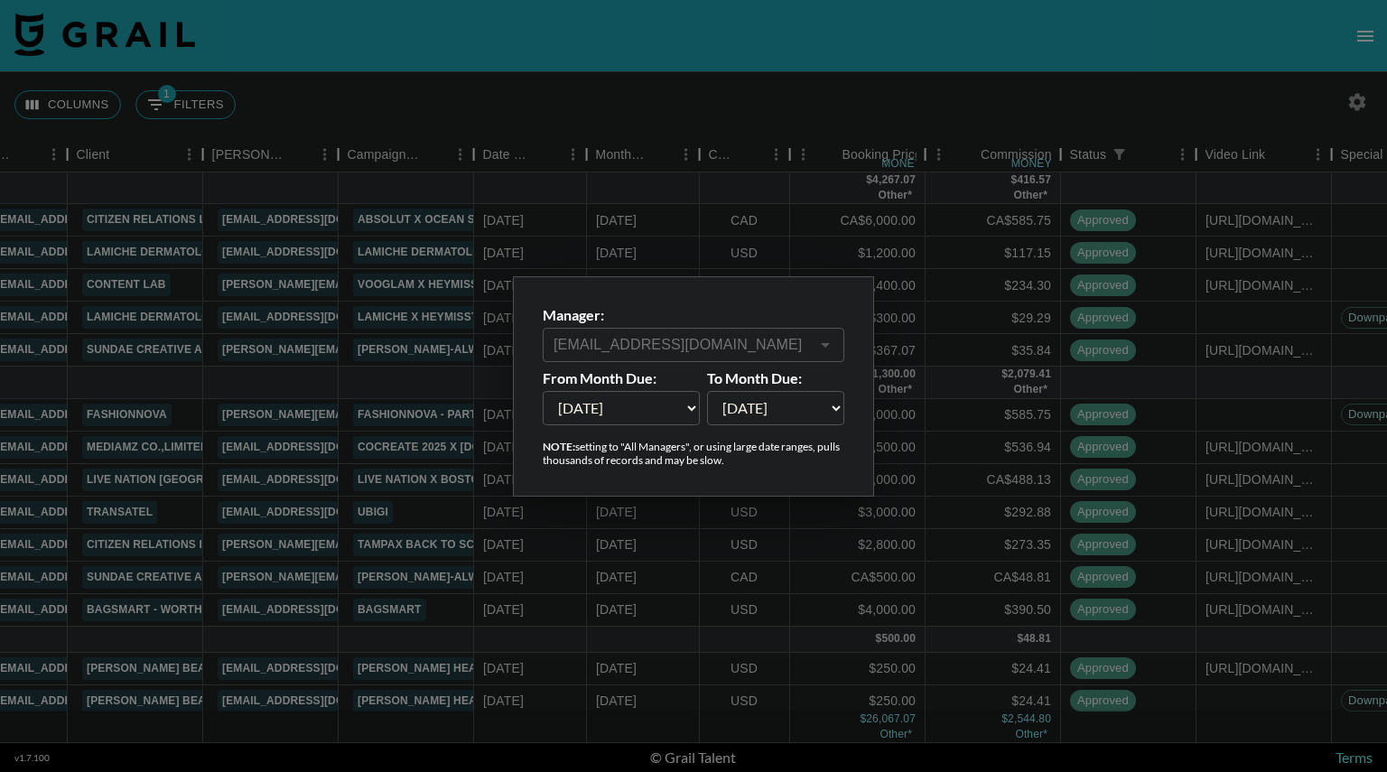
click at [674, 411] on select "[DATE] Aug '[DATE] Jun '[DATE] Apr '[DATE] Feb '[DATE] Dec '[DATE] Oct '[DATE] …" at bounding box center [621, 408] width 157 height 34
select select "[DATE]"
click at [543, 391] on select "[DATE] Aug '[DATE] Jun '[DATE] Apr '[DATE] Feb '[DATE] Dec '[DATE] Oct '[DATE] …" at bounding box center [621, 408] width 157 height 34
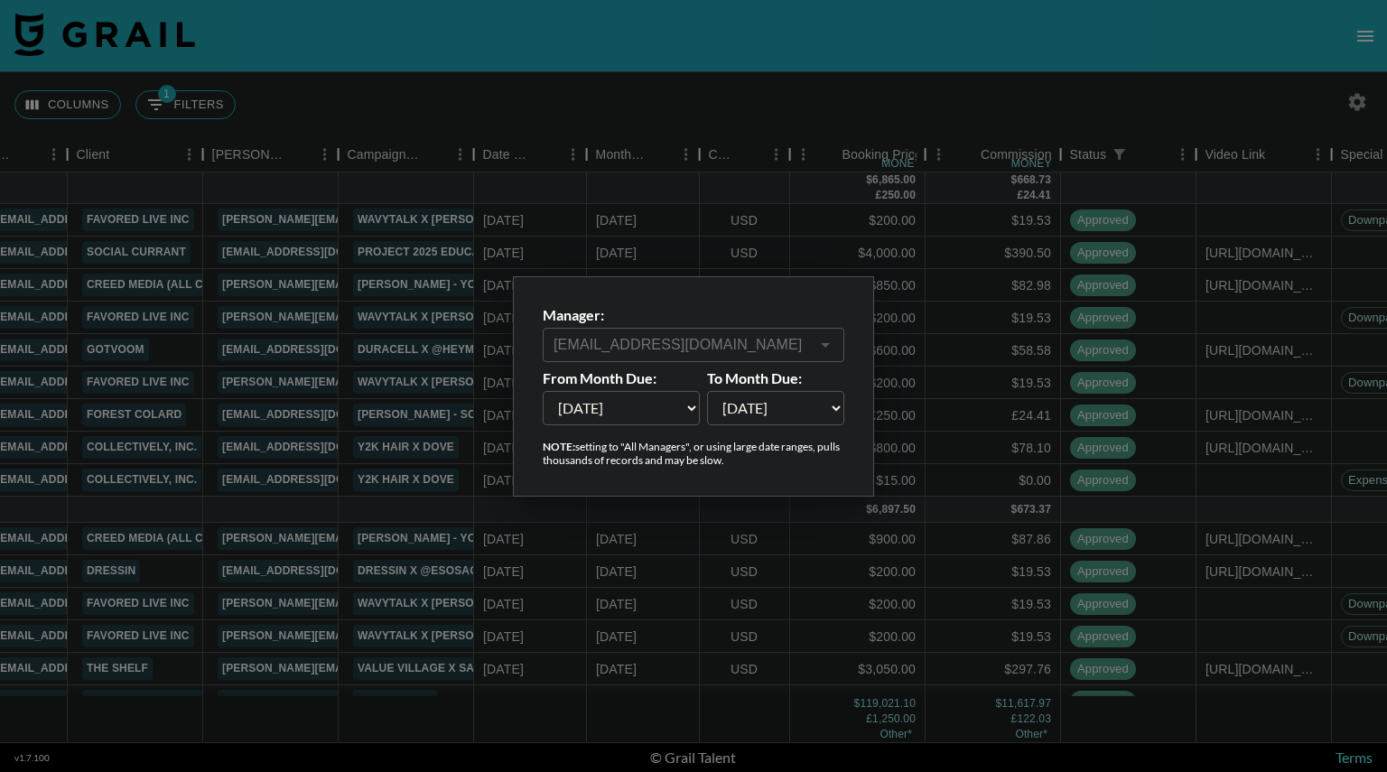
click at [1188, 75] on div at bounding box center [693, 386] width 1387 height 772
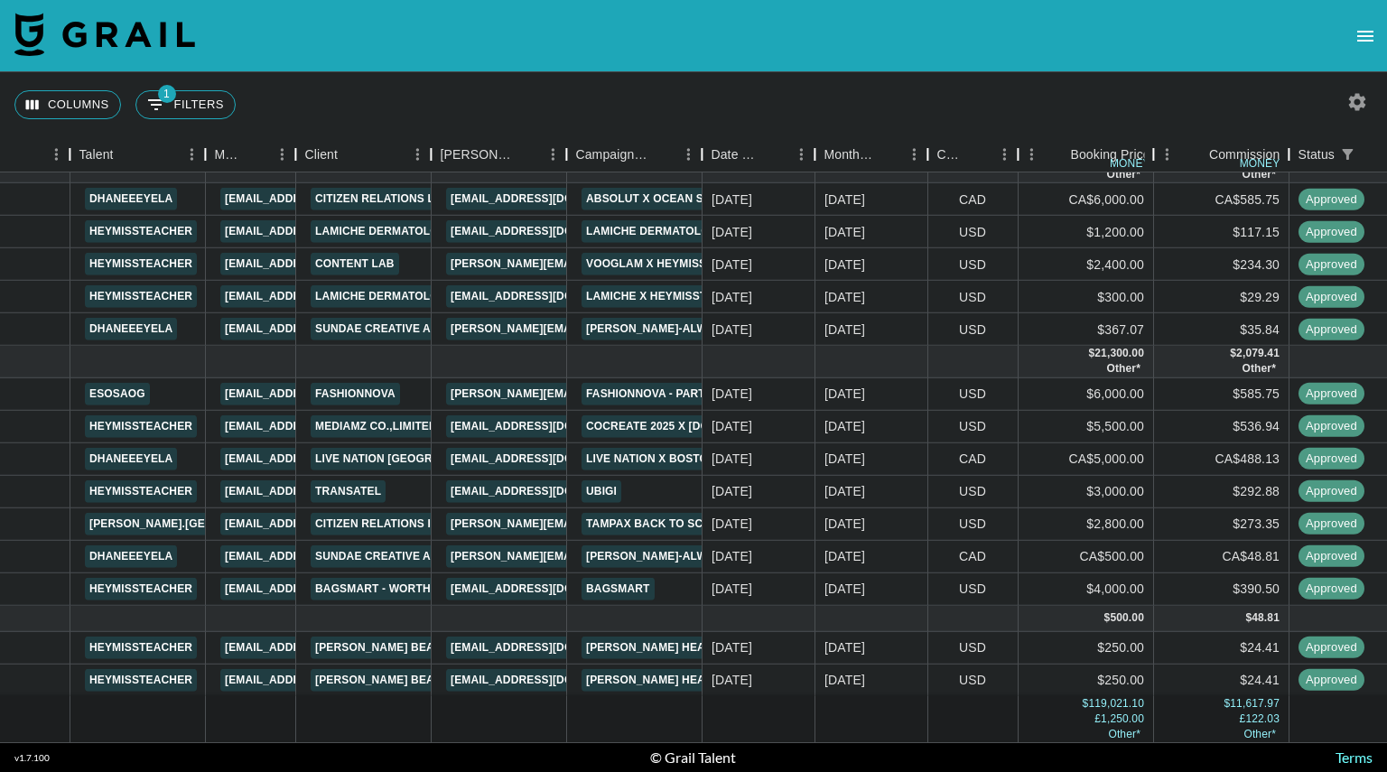
scroll to position [2555, 303]
click at [191, 107] on button "1 Filters" at bounding box center [185, 104] width 100 height 29
select select "status"
select select "approved"
select select "managerIds"
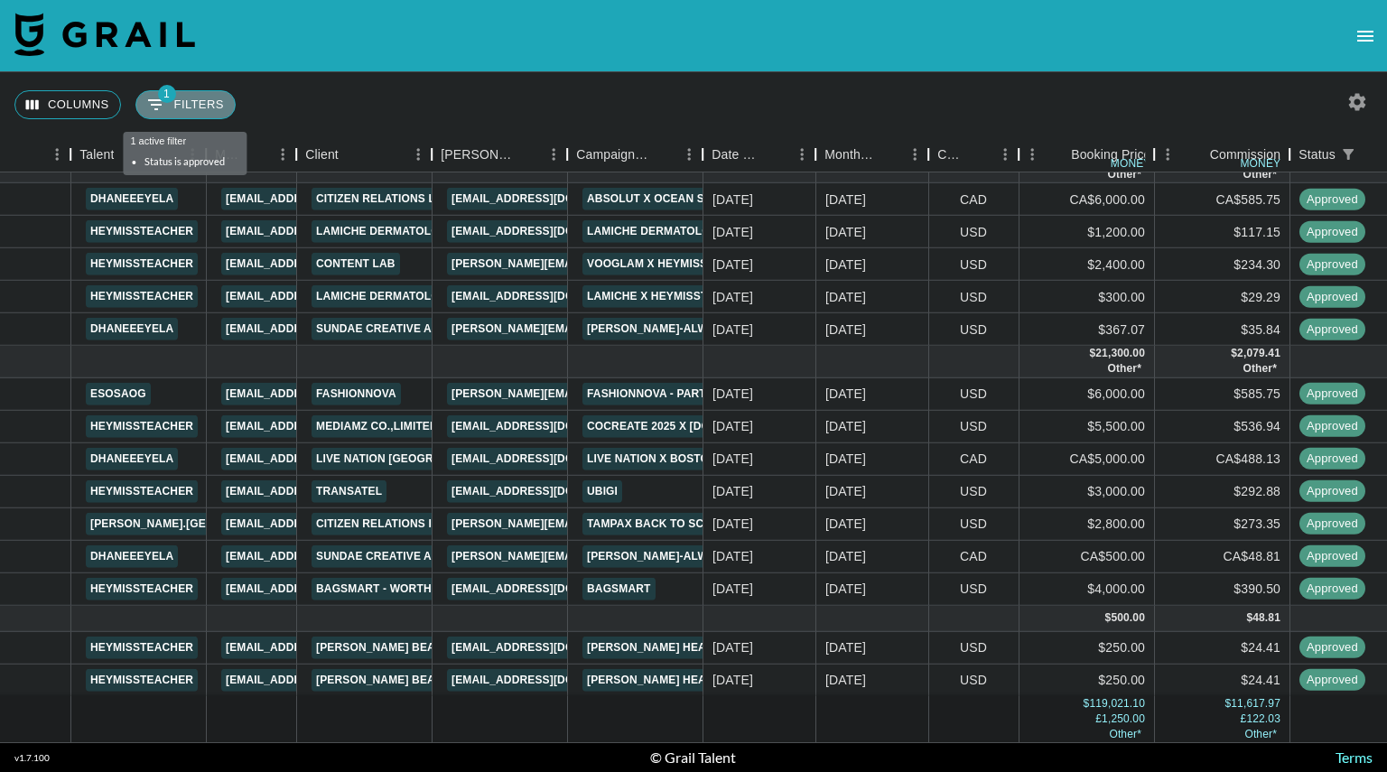
select select "isAnyOf"
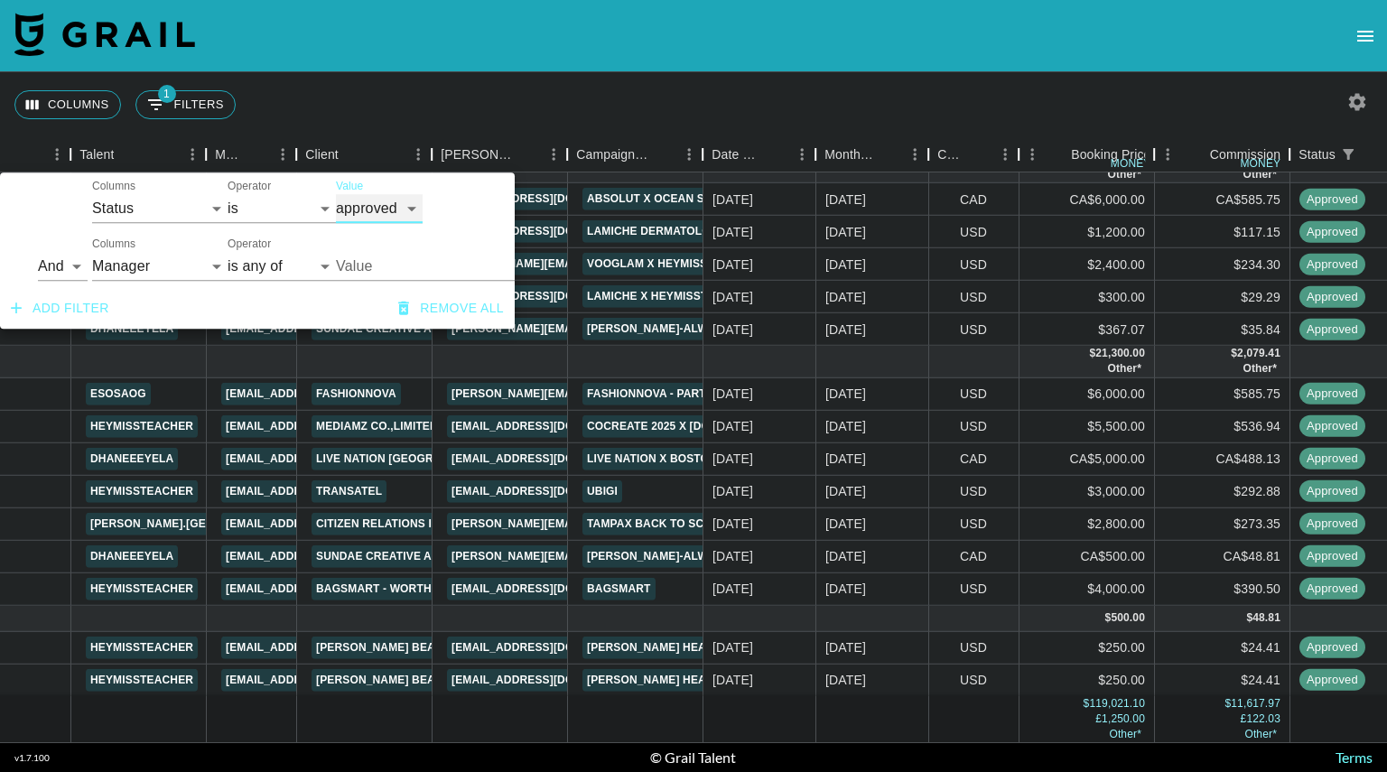
click at [404, 205] on select "confirmed declined draft posted approved cancelled badDebt" at bounding box center [379, 208] width 87 height 29
click at [308, 204] on select "is is not is any of is not any of" at bounding box center [282, 208] width 108 height 29
select select "isNotAnyOf"
click at [228, 194] on select "is is not is any of is not any of" at bounding box center [282, 208] width 108 height 29
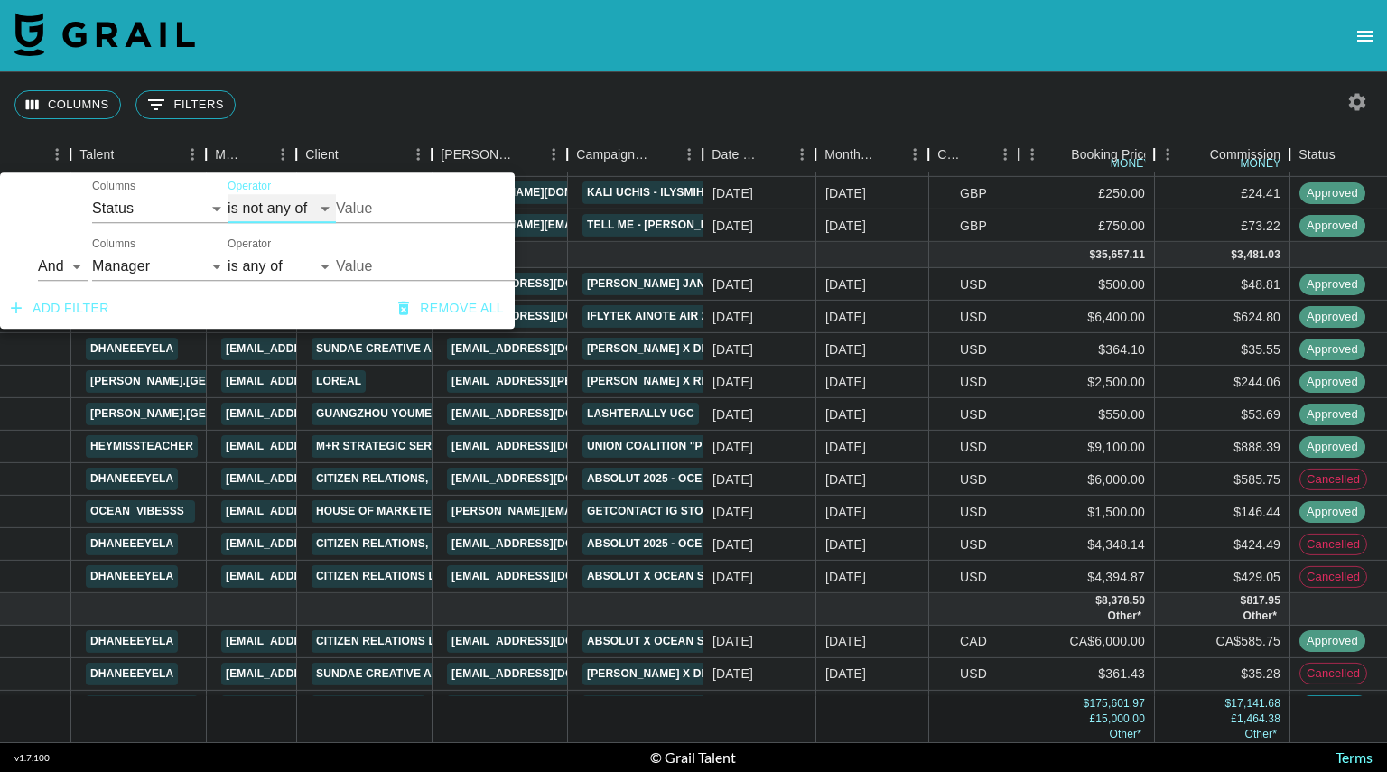
scroll to position [2523, 303]
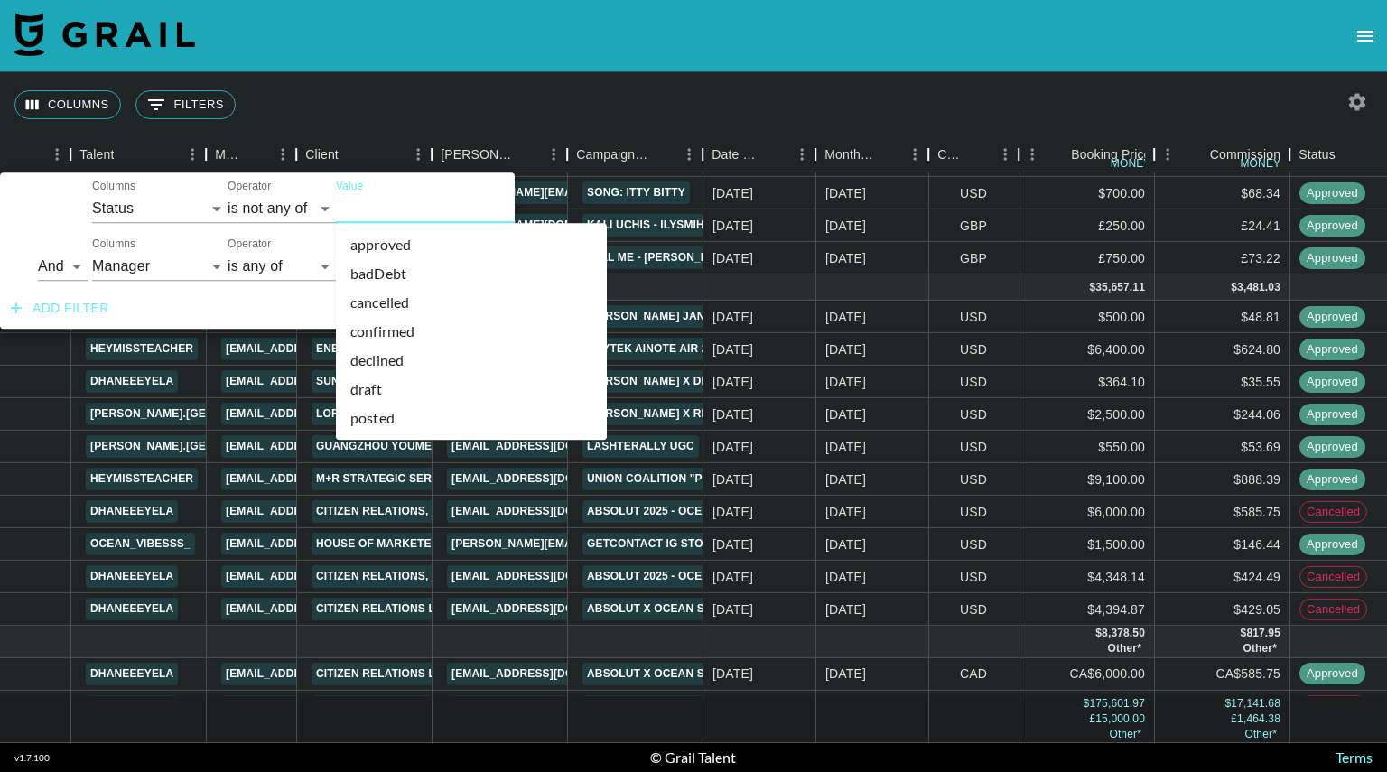
click at [392, 211] on input "Value" at bounding box center [458, 208] width 244 height 28
click at [410, 302] on li "cancelled" at bounding box center [471, 302] width 271 height 29
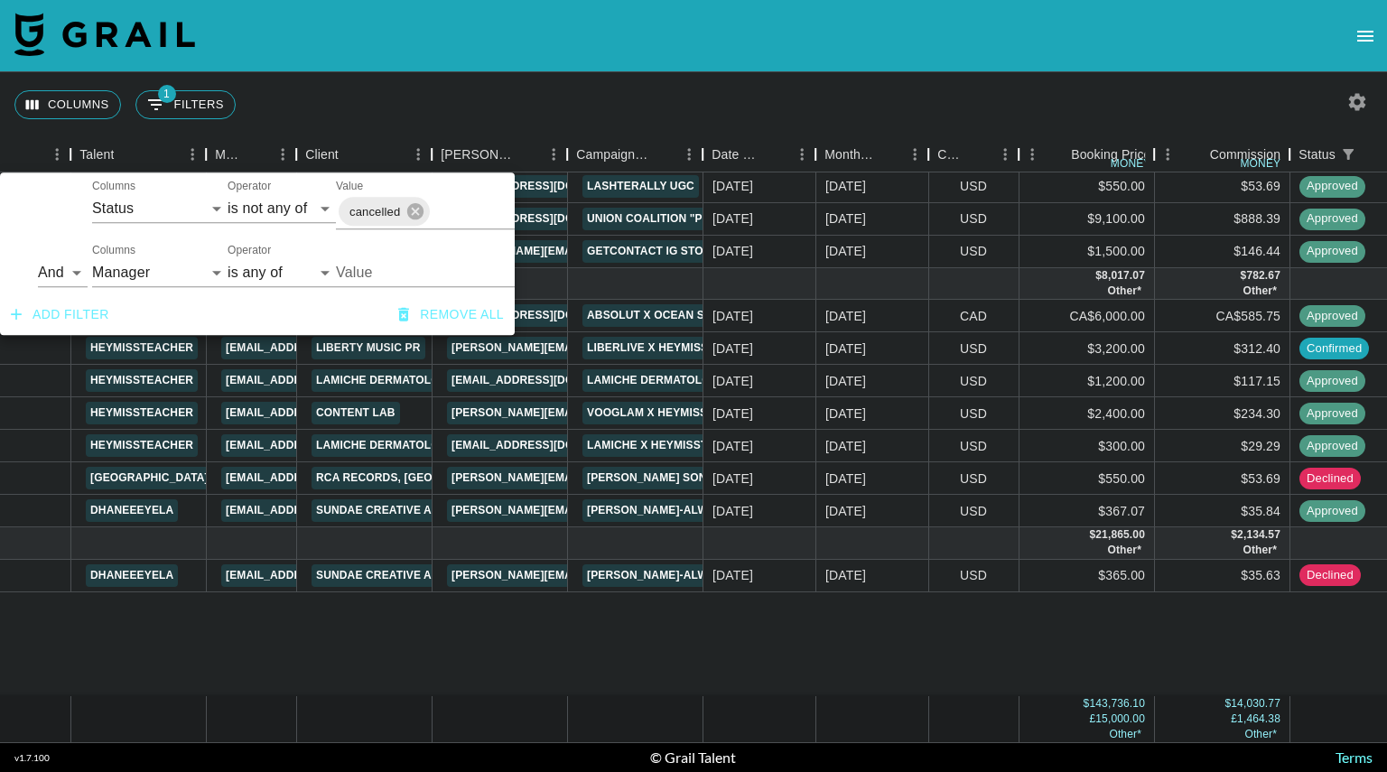
scroll to position [2270, 303]
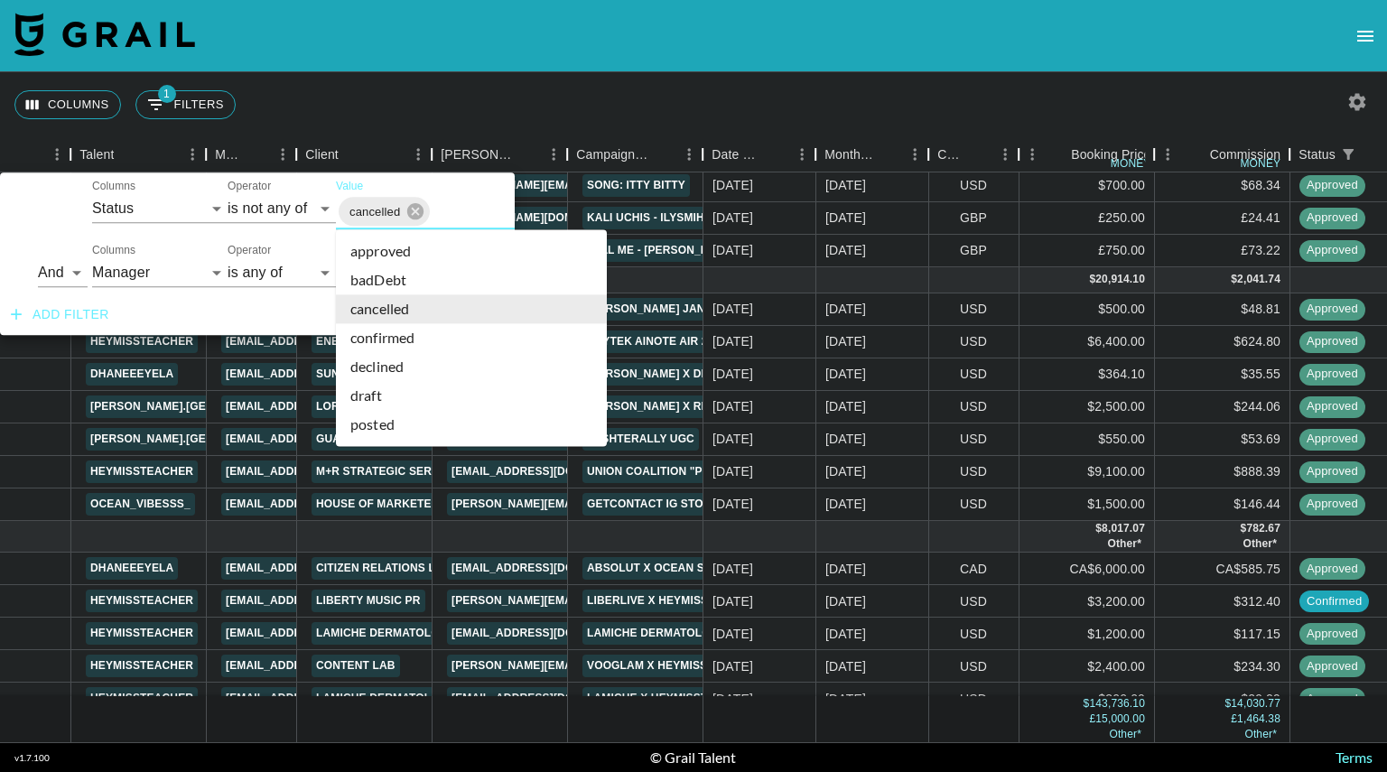
click at [448, 205] on input "Value" at bounding box center [494, 212] width 124 height 28
click at [408, 366] on li "declined" at bounding box center [471, 366] width 271 height 29
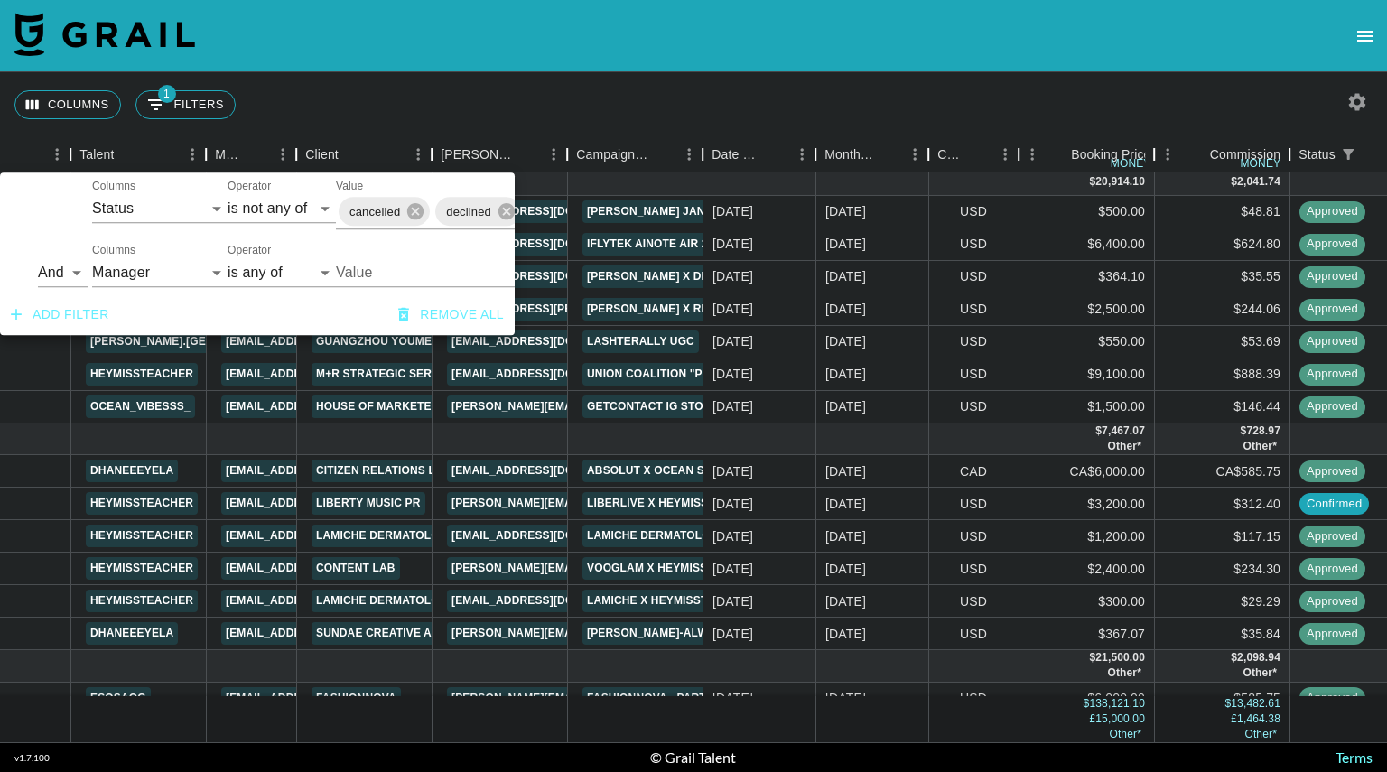
scroll to position [2172, 303]
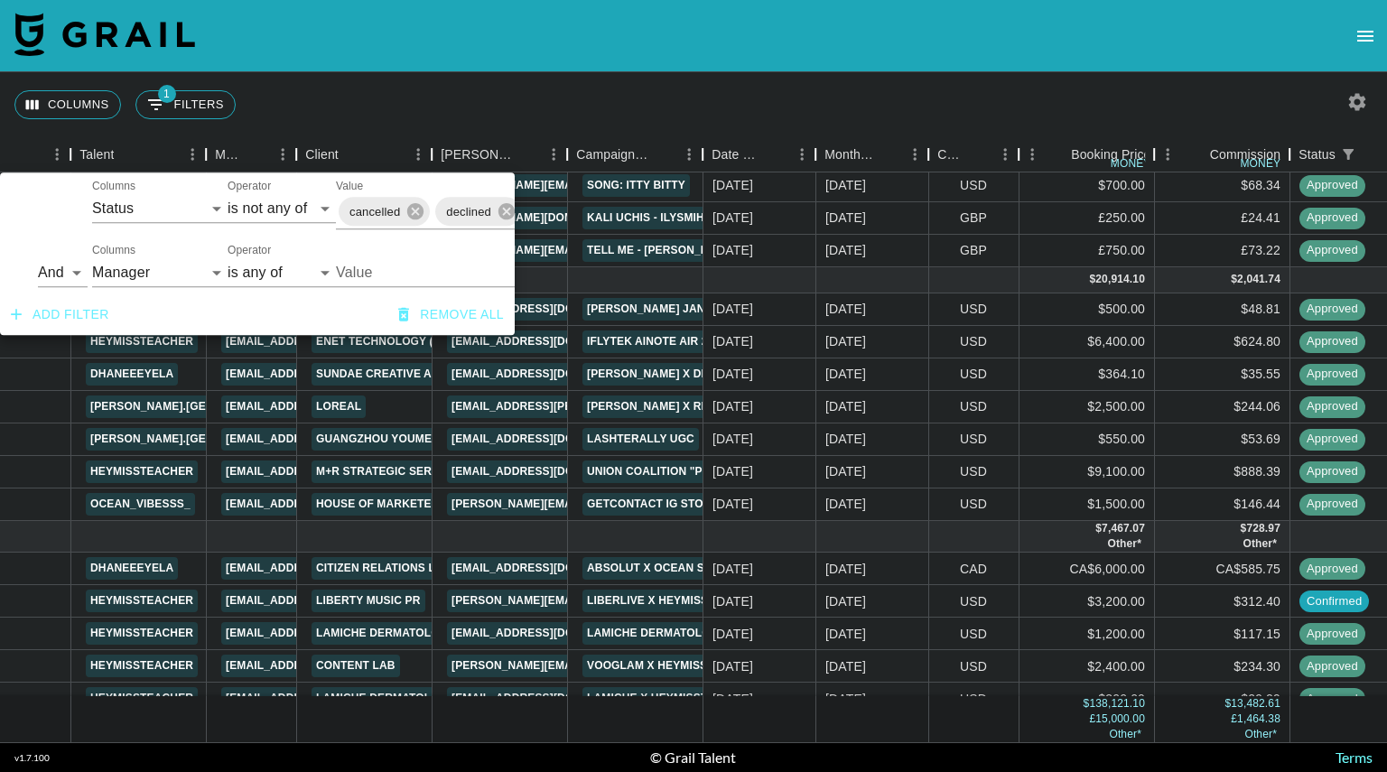
click at [756, 78] on div "Columns 1 Filters + Booking" at bounding box center [693, 104] width 1387 height 65
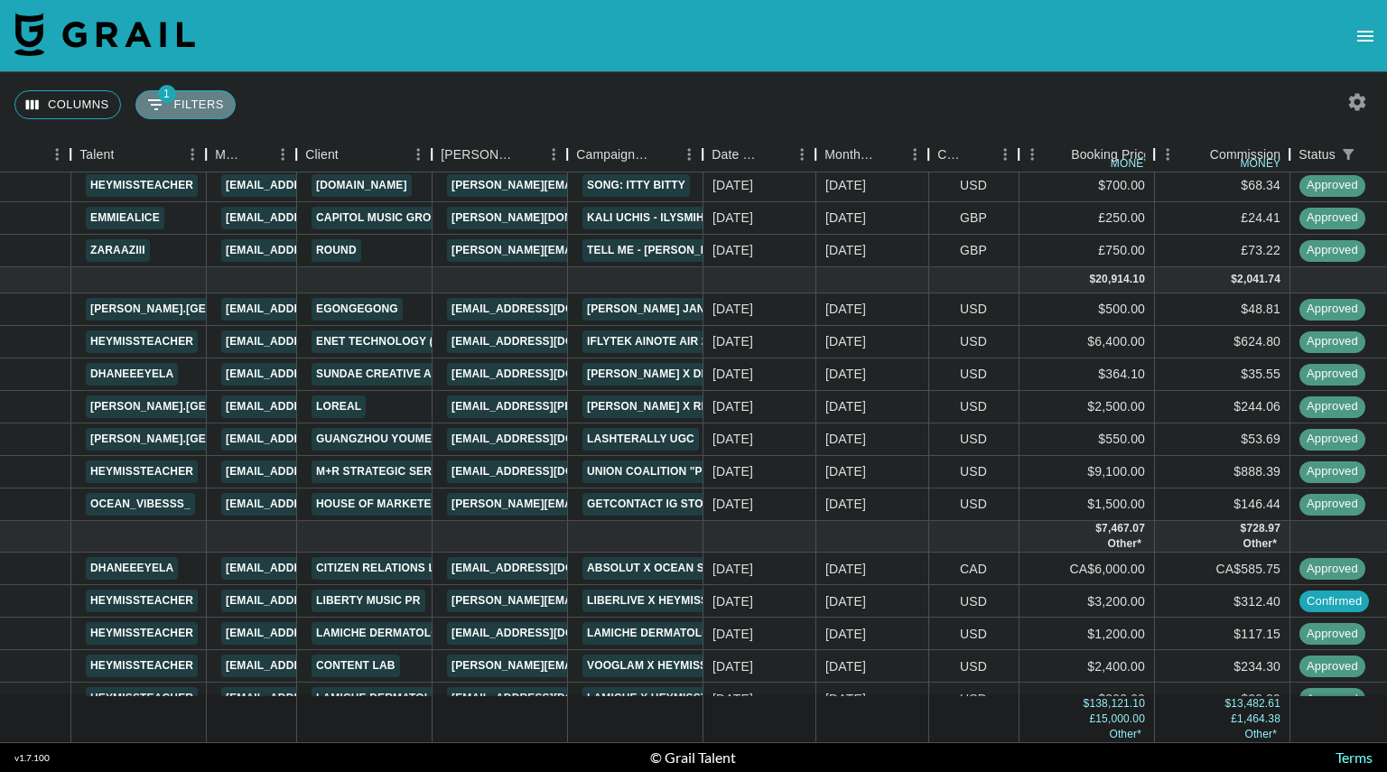
click at [190, 107] on button "1 Filters" at bounding box center [185, 104] width 100 height 29
select select "status"
select select "isNotAnyOf"
select select "managerIds"
select select "isAnyOf"
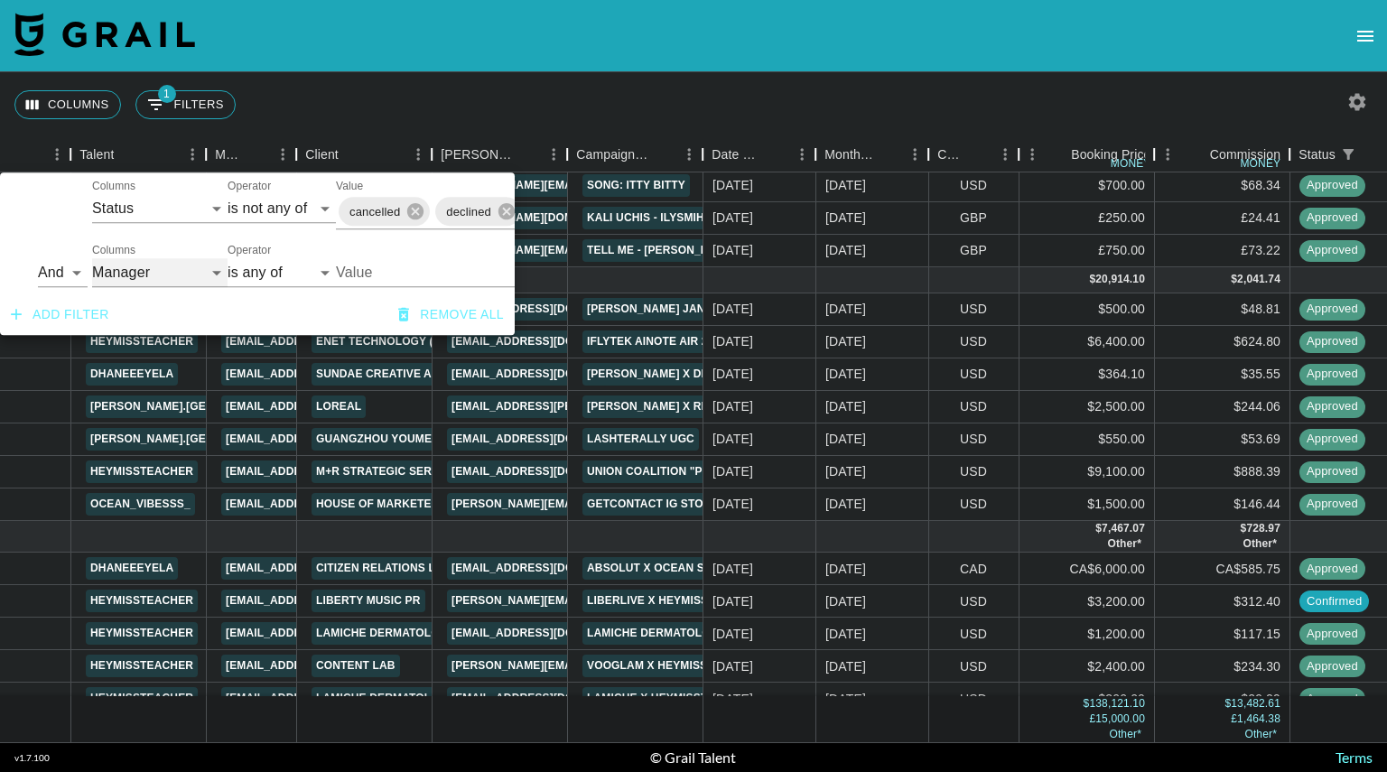
click at [200, 274] on select "Grail Platform ID Airtable ID Talent Manager Client [PERSON_NAME] Campaign (Typ…" at bounding box center [159, 272] width 135 height 29
select select "clientId"
click at [92, 258] on select "Grail Platform ID Airtable ID Talent Manager Client [PERSON_NAME] Campaign (Typ…" at bounding box center [159, 272] width 135 height 29
click at [18, 271] on icon "Delete" at bounding box center [21, 273] width 18 height 18
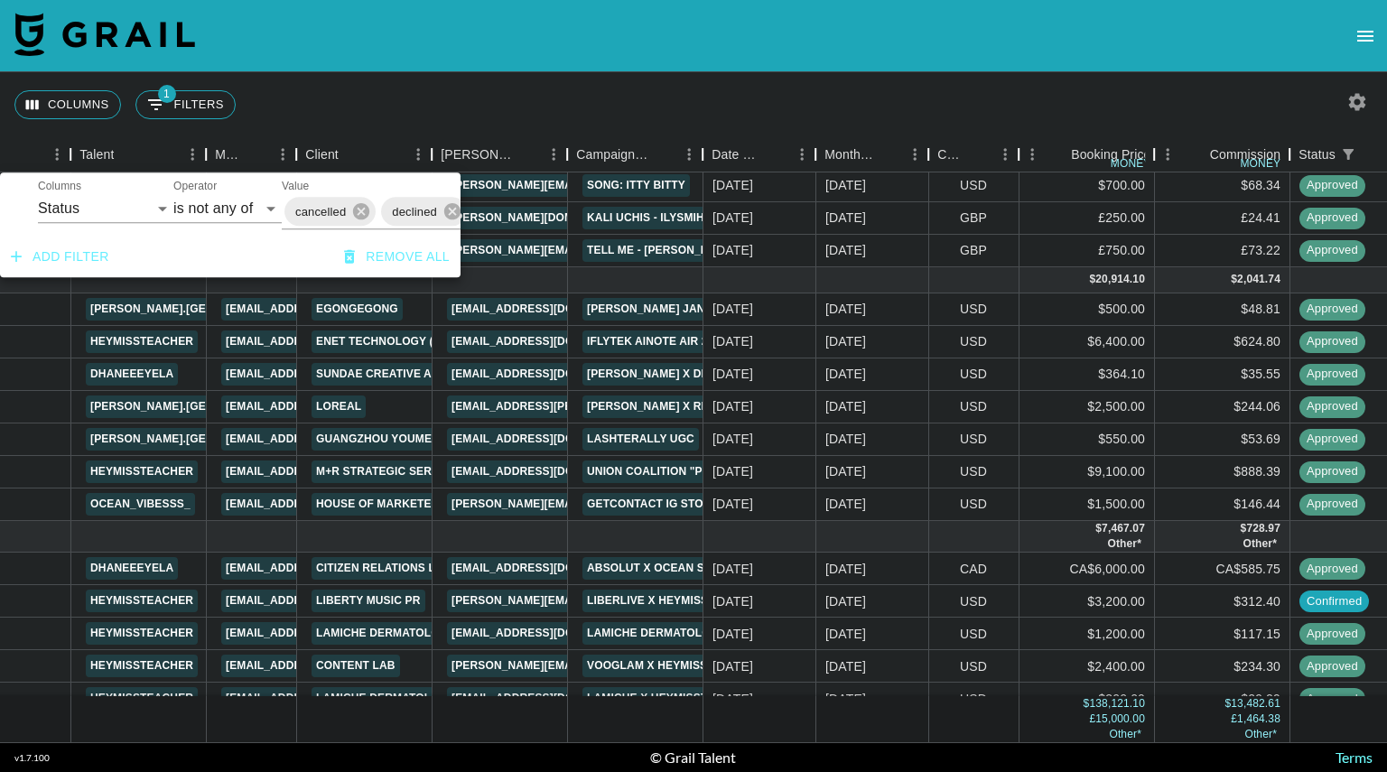
click at [53, 274] on button "Add filter" at bounding box center [60, 256] width 113 height 33
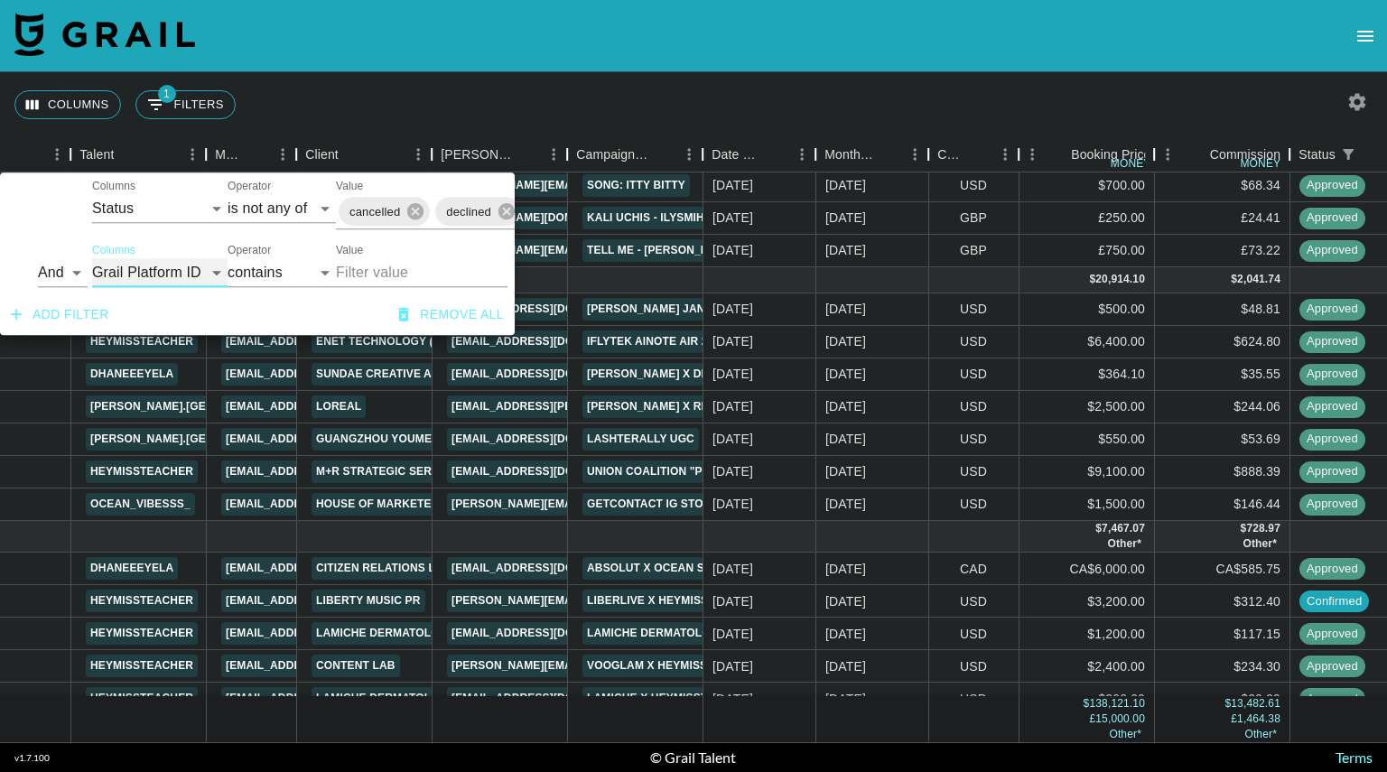
click at [191, 262] on select "Grail Platform ID Airtable ID Talent Manager Client [PERSON_NAME] Campaign (Typ…" at bounding box center [159, 272] width 135 height 29
select select "talentName"
click at [92, 258] on select "Grail Platform ID Airtable ID Talent Manager Client [PERSON_NAME] Campaign (Typ…" at bounding box center [159, 272] width 135 height 29
click at [612, 94] on div "Columns 1 Filters + Booking" at bounding box center [693, 104] width 1387 height 65
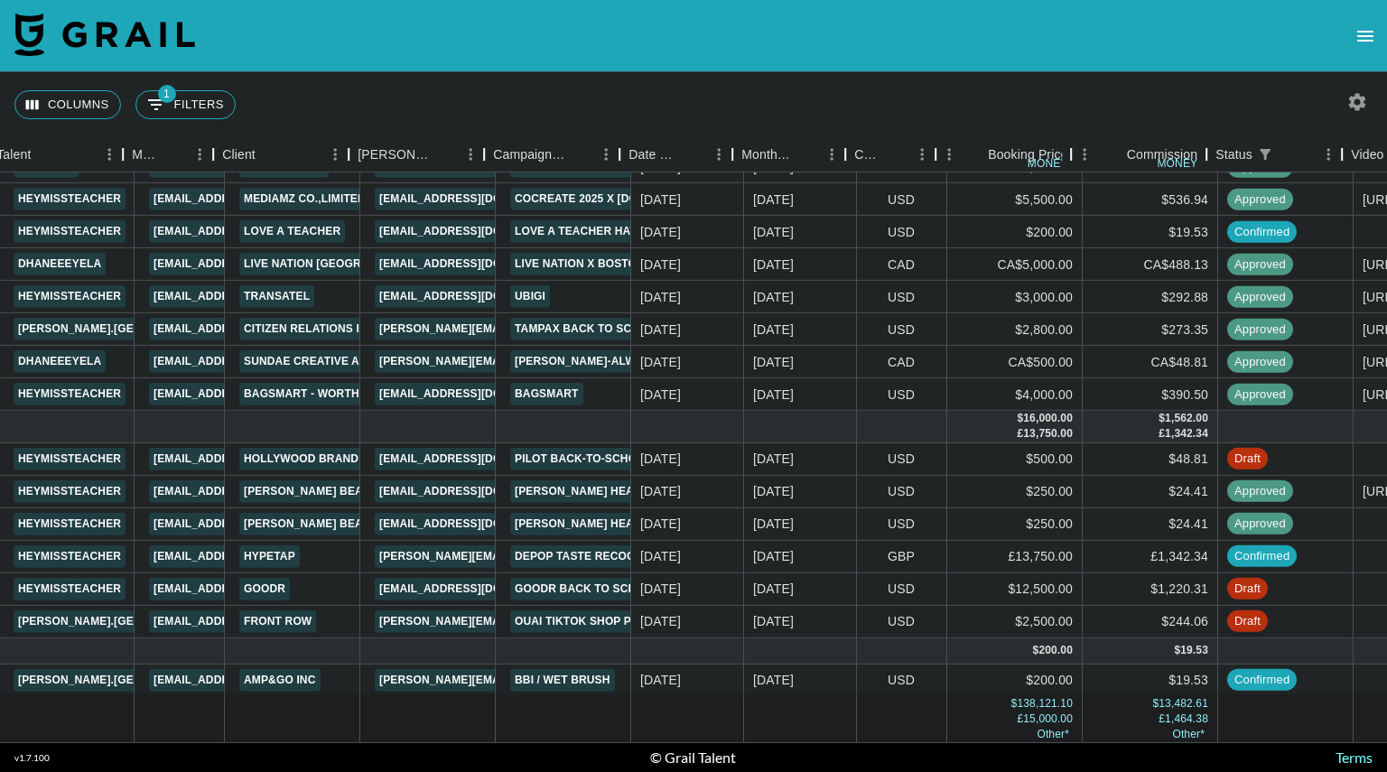
scroll to position [2813, 387]
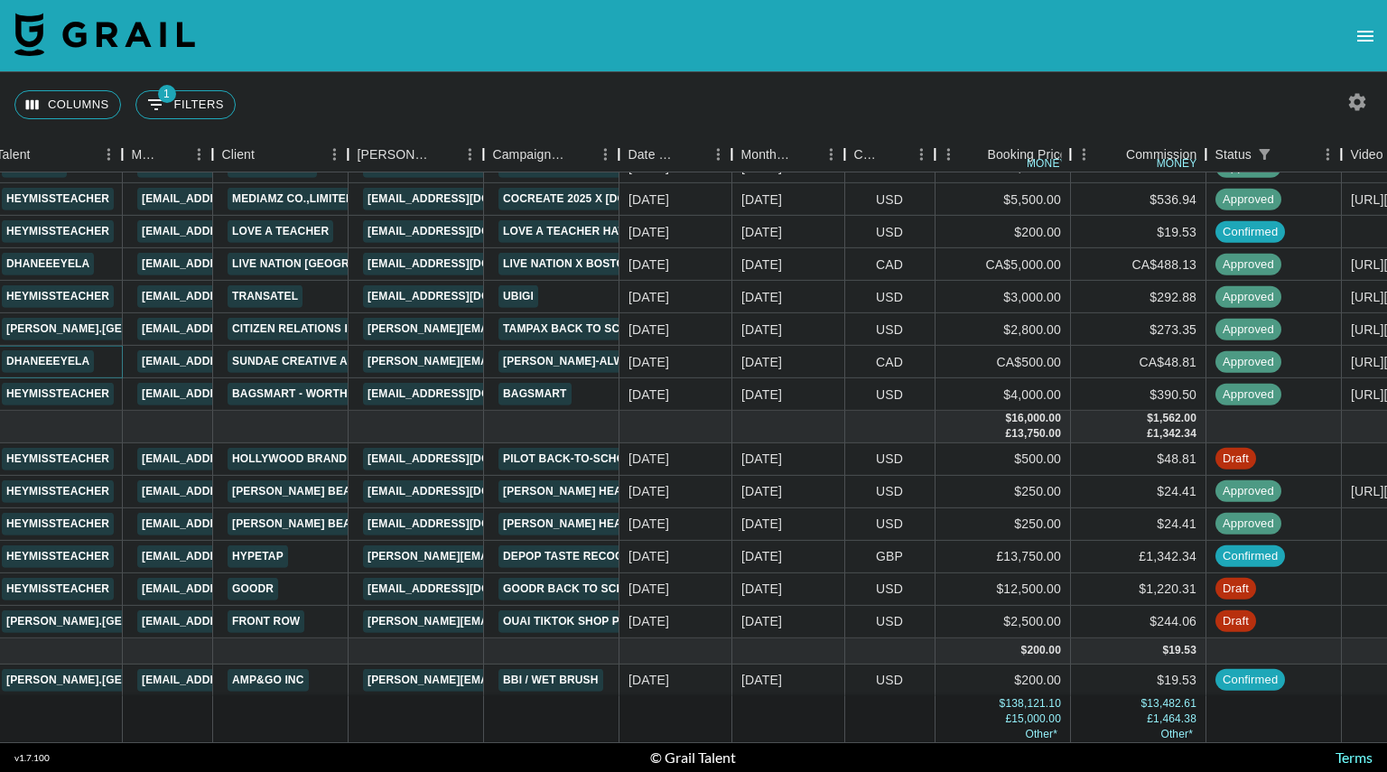
click at [5, 352] on link "dhaneeeyela" at bounding box center [48, 361] width 92 height 23
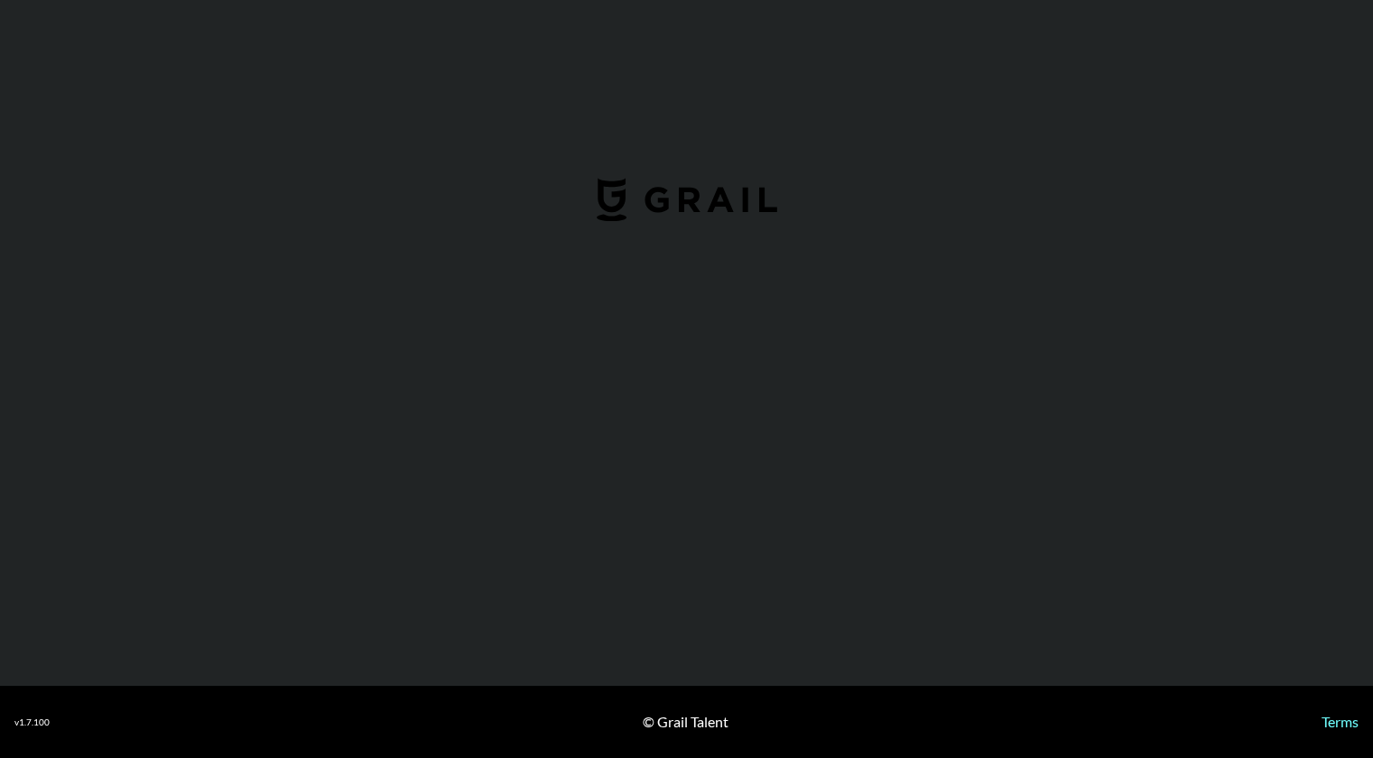
select select "USD"
